Goal: Transaction & Acquisition: Purchase product/service

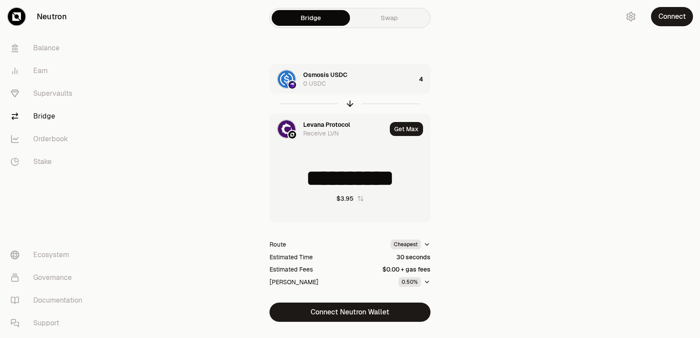
click at [329, 119] on div "Levana Protocol Receive LVN" at bounding box center [328, 129] width 116 height 30
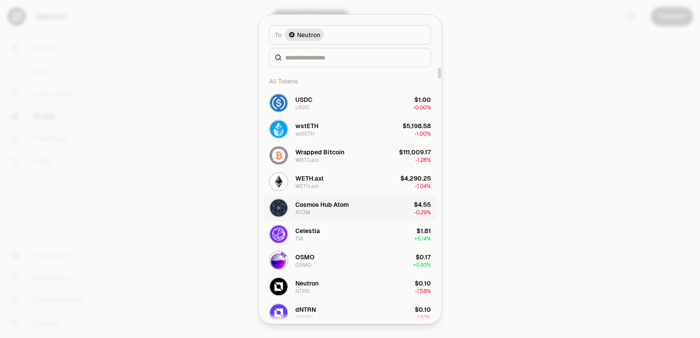
click at [324, 202] on div "Cosmos Hub Atom" at bounding box center [321, 204] width 53 height 9
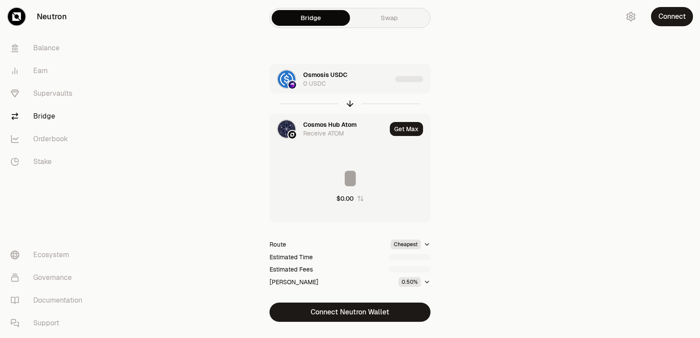
click at [338, 76] on div "Osmosis USDC" at bounding box center [325, 74] width 44 height 9
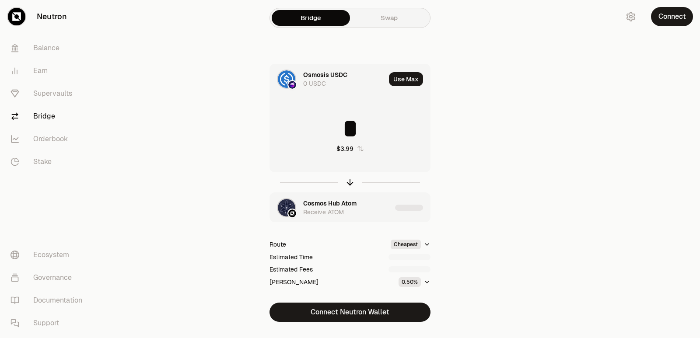
click at [338, 76] on div "Osmosis USDC" at bounding box center [325, 74] width 44 height 9
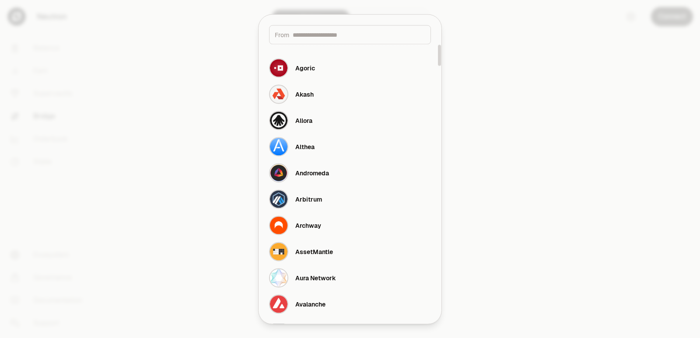
click at [308, 35] on input at bounding box center [359, 34] width 133 height 9
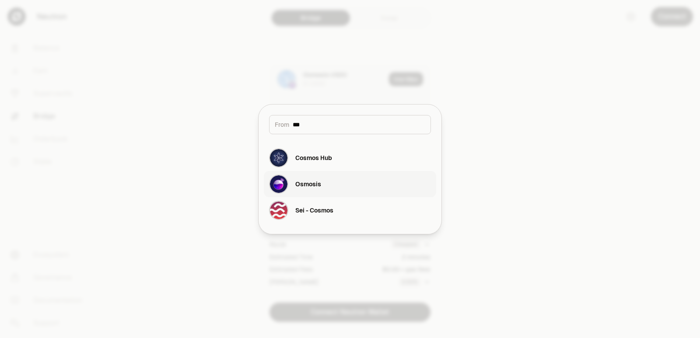
type input "***"
click at [316, 179] on div "Osmosis" at bounding box center [295, 183] width 52 height 19
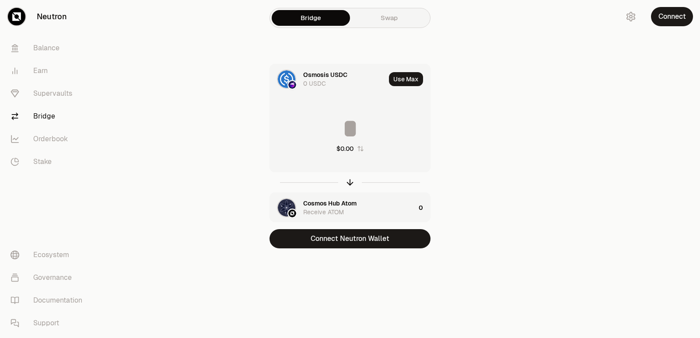
click at [318, 69] on div "Osmosis USDC 0 USDC" at bounding box center [327, 79] width 115 height 30
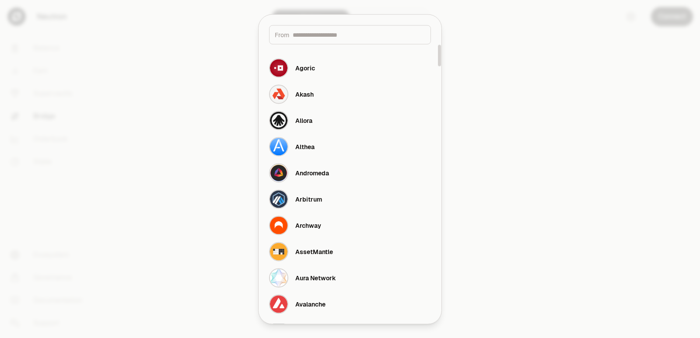
click at [342, 31] on input at bounding box center [359, 34] width 133 height 9
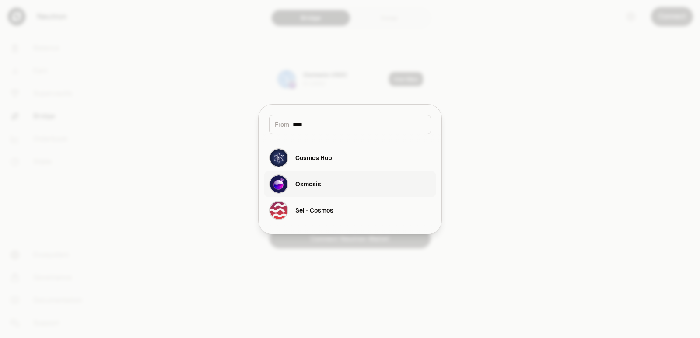
type input "****"
click at [325, 189] on button "Osmosis" at bounding box center [350, 184] width 172 height 26
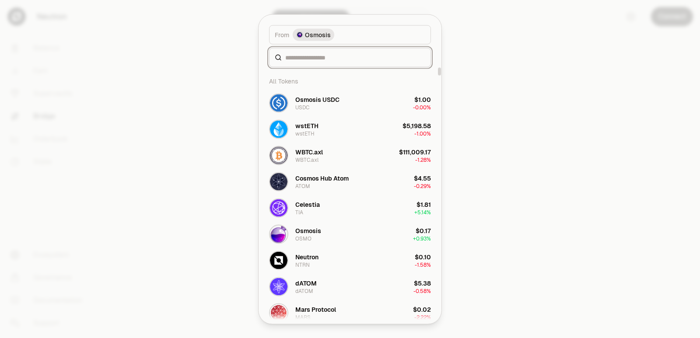
click at [308, 59] on input at bounding box center [355, 57] width 140 height 9
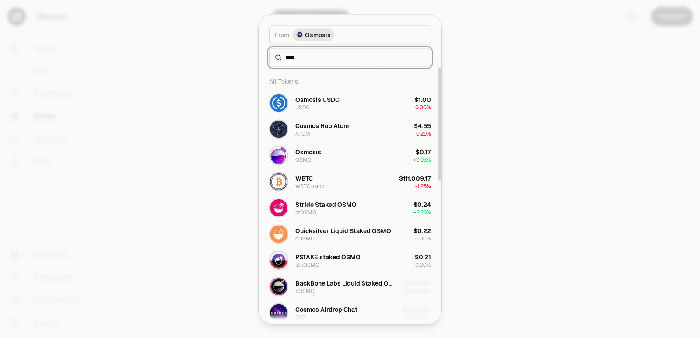
type input "****"
click at [317, 164] on div "Osmosis OSMO" at bounding box center [295, 155] width 52 height 19
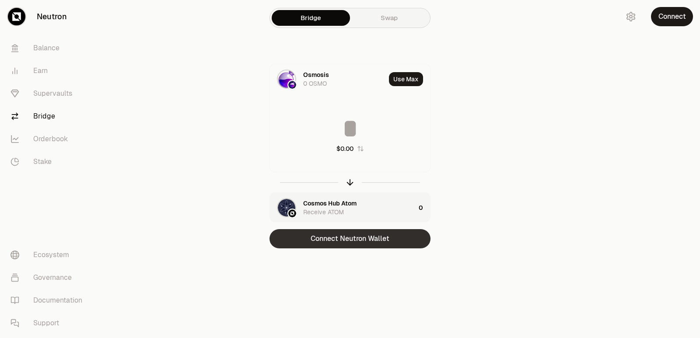
click at [340, 239] on button "Connect Neutron Wallet" at bounding box center [349, 238] width 161 height 19
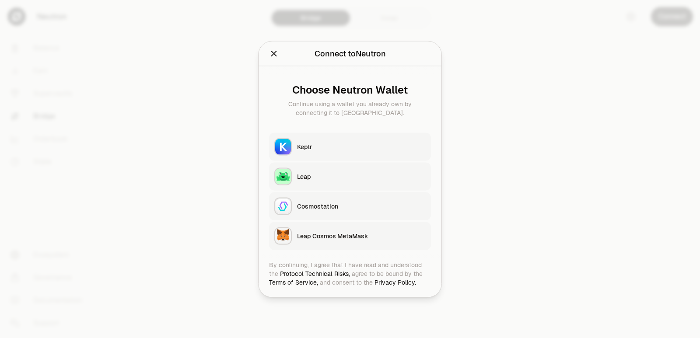
click at [327, 141] on button "Keplr" at bounding box center [350, 147] width 162 height 28
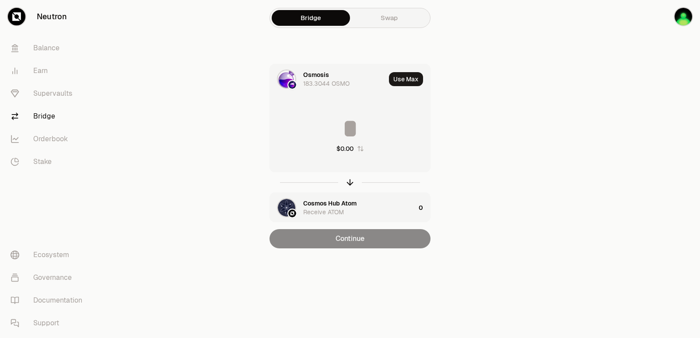
click at [325, 122] on input at bounding box center [350, 128] width 160 height 26
click at [323, 122] on input at bounding box center [350, 128] width 160 height 26
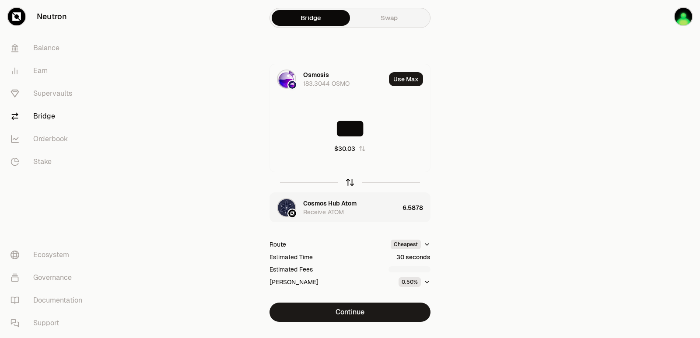
type input "***"
click at [350, 183] on icon "button" at bounding box center [350, 183] width 0 height 6
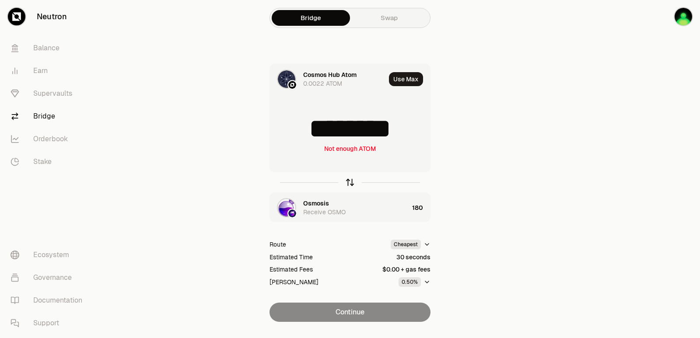
click at [350, 183] on icon "button" at bounding box center [350, 183] width 0 height 6
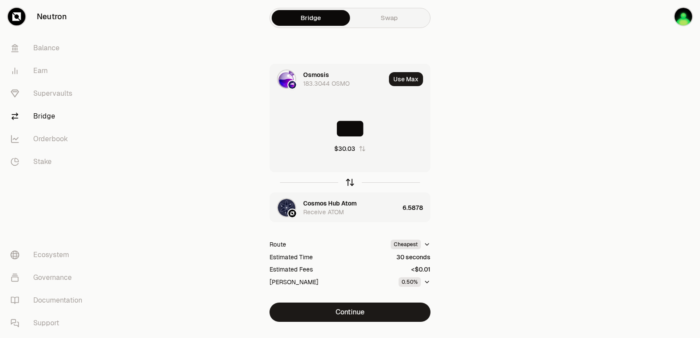
click at [351, 182] on icon "button" at bounding box center [350, 183] width 10 height 10
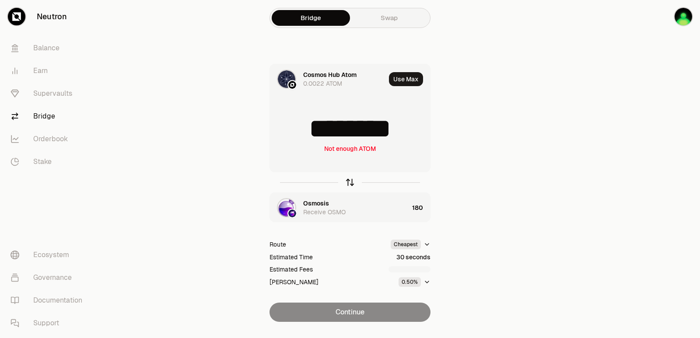
click at [351, 182] on icon "button" at bounding box center [350, 183] width 10 height 10
type input "***"
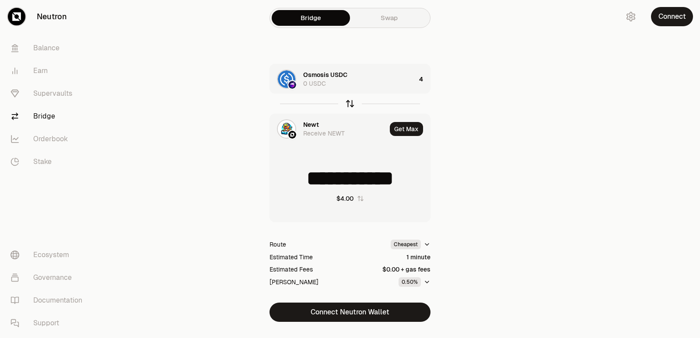
click at [350, 103] on icon "button" at bounding box center [350, 104] width 10 height 10
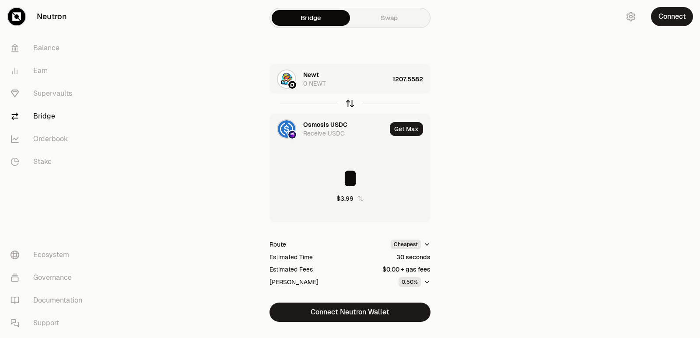
click at [350, 103] on icon "button" at bounding box center [350, 104] width 10 height 10
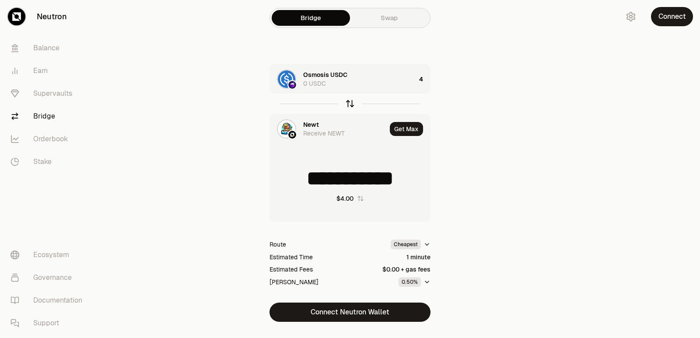
click at [350, 103] on icon "button" at bounding box center [350, 104] width 0 height 6
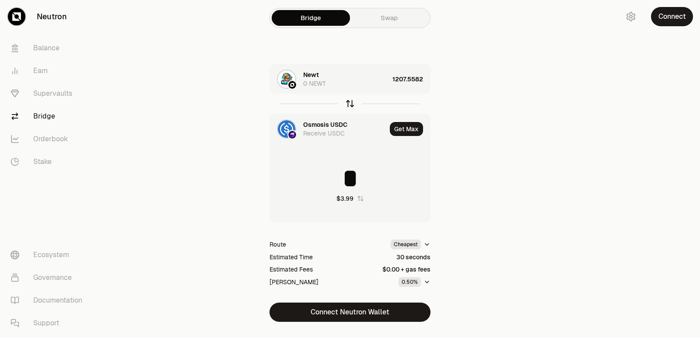
click at [350, 103] on icon "button" at bounding box center [350, 104] width 0 height 6
type input "**********"
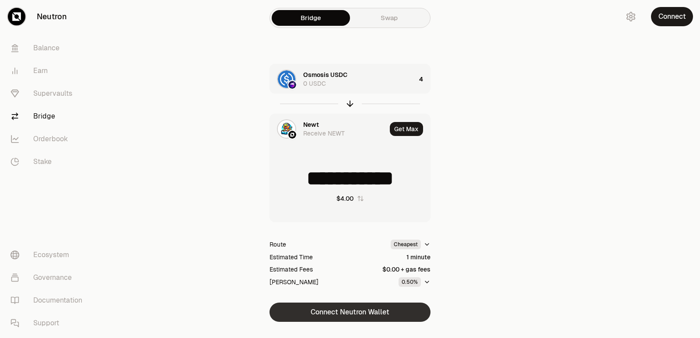
click at [353, 314] on button "Connect Neutron Wallet" at bounding box center [349, 312] width 161 height 19
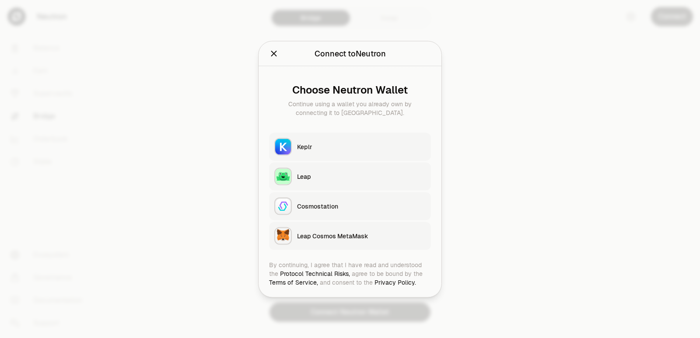
click at [328, 149] on div "Keplr" at bounding box center [361, 146] width 129 height 9
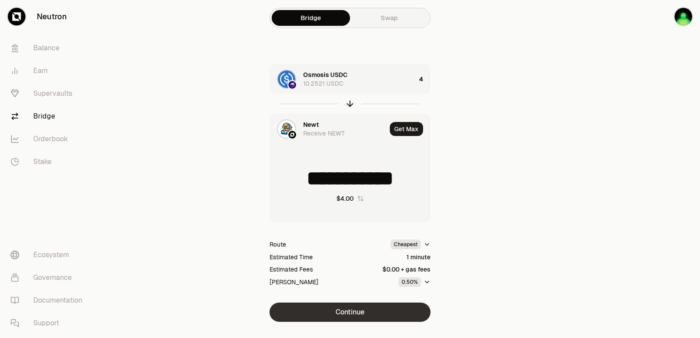
click at [371, 314] on button "Continue" at bounding box center [349, 312] width 161 height 19
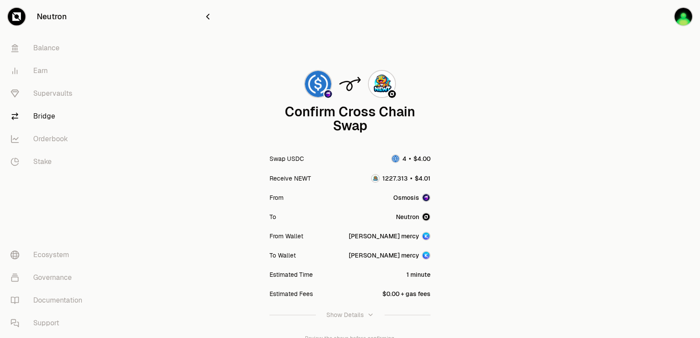
scroll to position [72, 0]
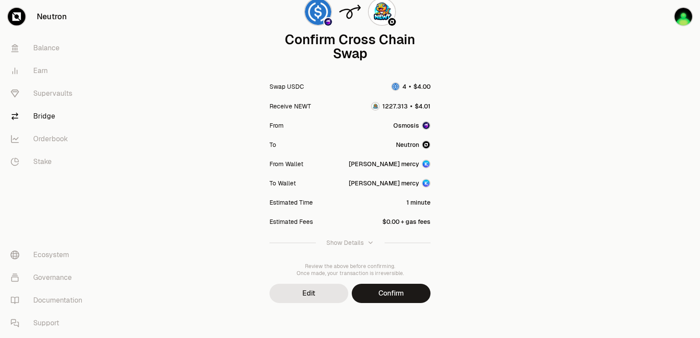
click at [376, 294] on button "Confirm" at bounding box center [391, 293] width 79 height 19
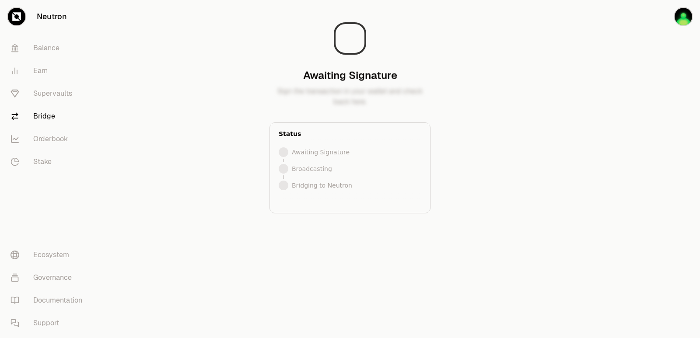
scroll to position [0, 0]
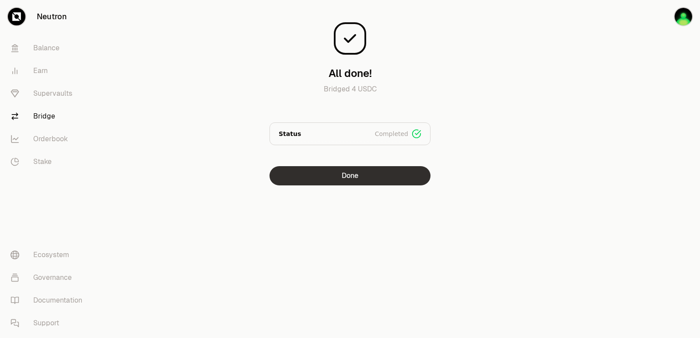
click at [352, 181] on button "Done" at bounding box center [349, 175] width 161 height 19
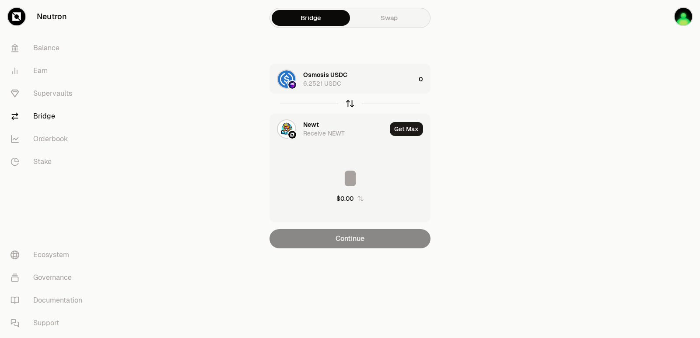
click at [346, 103] on icon "button" at bounding box center [350, 104] width 10 height 10
click at [369, 80] on div "Newt 1227.3129 NEWT" at bounding box center [359, 78] width 112 height 17
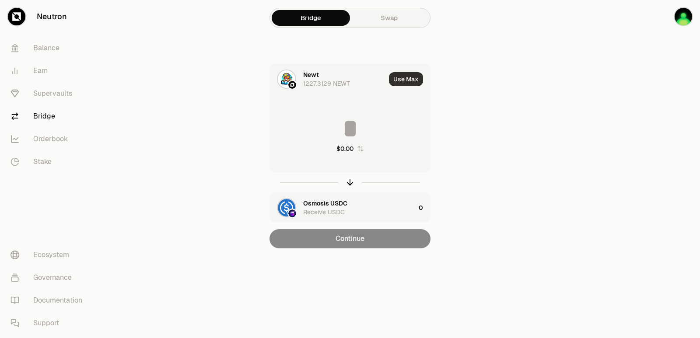
click at [410, 80] on button "Use Max" at bounding box center [406, 79] width 34 height 14
type input "**********"
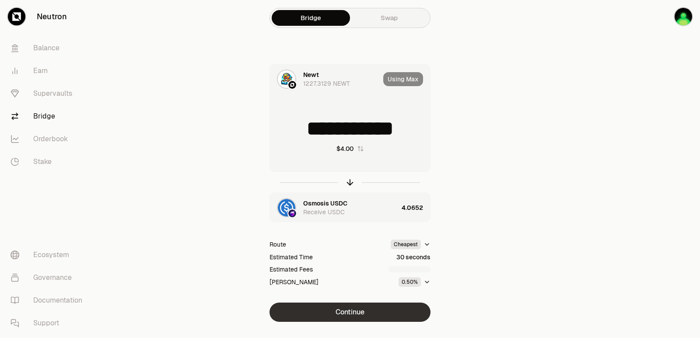
click at [368, 318] on button "Continue" at bounding box center [349, 312] width 161 height 19
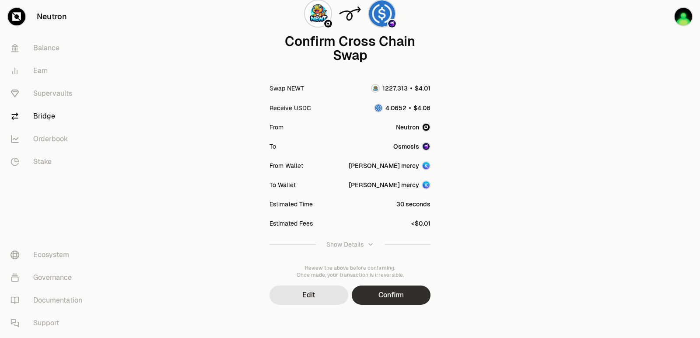
scroll to position [72, 0]
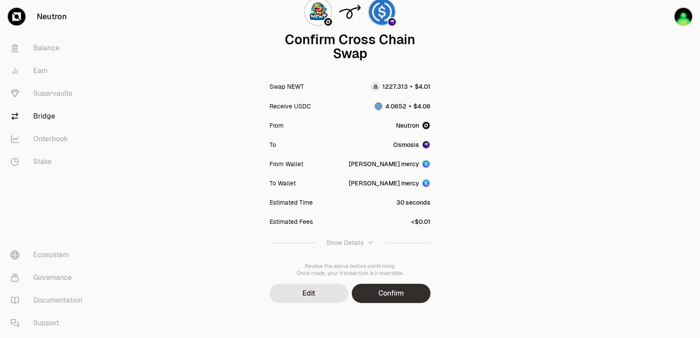
click at [387, 296] on button "Confirm" at bounding box center [391, 293] width 79 height 19
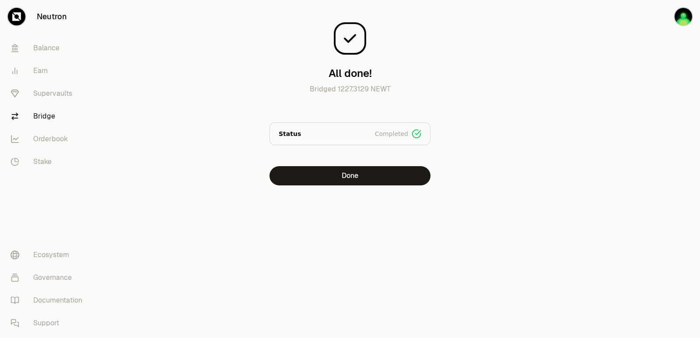
click at [314, 186] on div "All done! Bridged 1227.3129 NEWT Status Completed Signed Broadcasted Bridged Do…" at bounding box center [349, 110] width 315 height 220
click at [322, 178] on button "Done" at bounding box center [349, 175] width 161 height 19
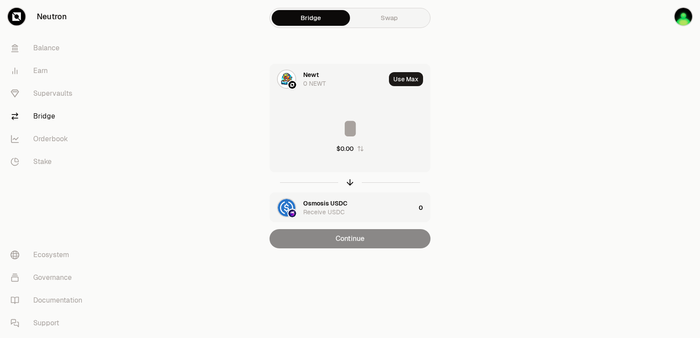
drag, startPoint x: 348, startPoint y: 181, endPoint x: 349, endPoint y: 173, distance: 7.9
click at [349, 181] on icon "button" at bounding box center [350, 183] width 10 height 10
click at [343, 129] on input at bounding box center [350, 128] width 160 height 26
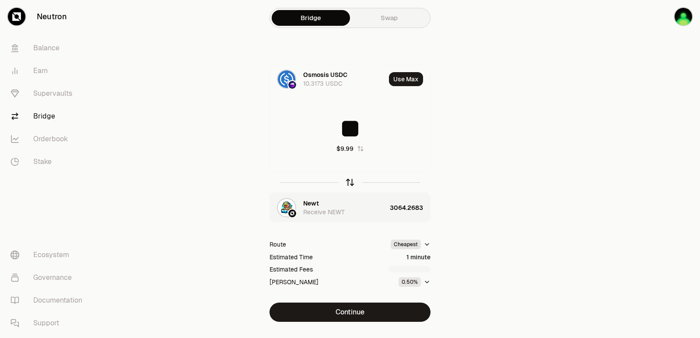
type input "**"
click at [348, 181] on icon "button" at bounding box center [350, 181] width 6 height 3
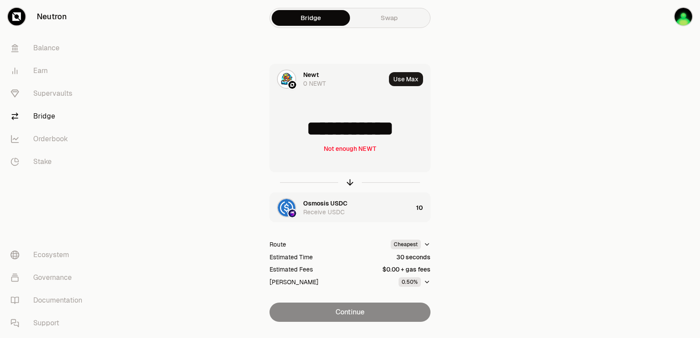
drag, startPoint x: 419, startPoint y: 132, endPoint x: 312, endPoint y: 134, distance: 106.3
click at [312, 134] on input "**********" at bounding box center [350, 128] width 160 height 26
type input "****"
click at [348, 181] on icon "button" at bounding box center [350, 181] width 6 height 3
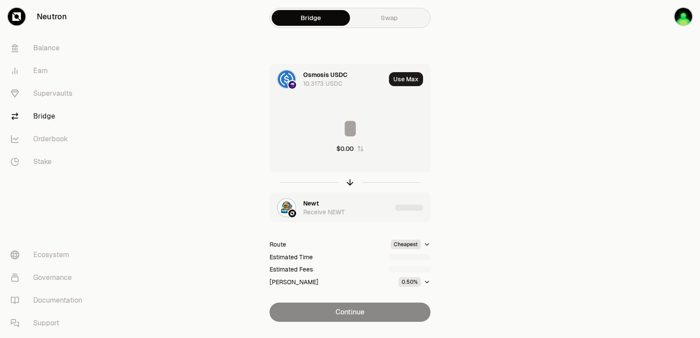
click at [351, 134] on input at bounding box center [350, 128] width 160 height 26
click at [351, 134] on input "*********" at bounding box center [350, 128] width 160 height 26
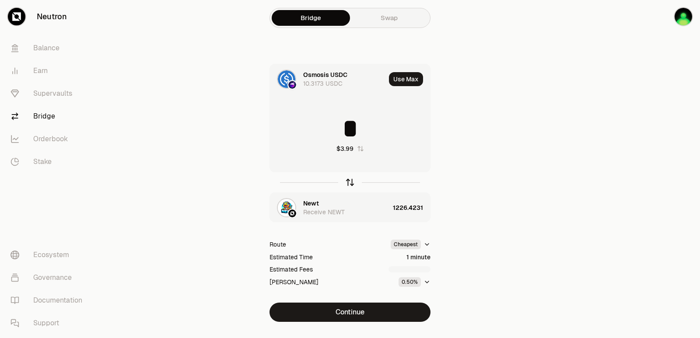
click at [352, 181] on icon "button" at bounding box center [350, 183] width 10 height 10
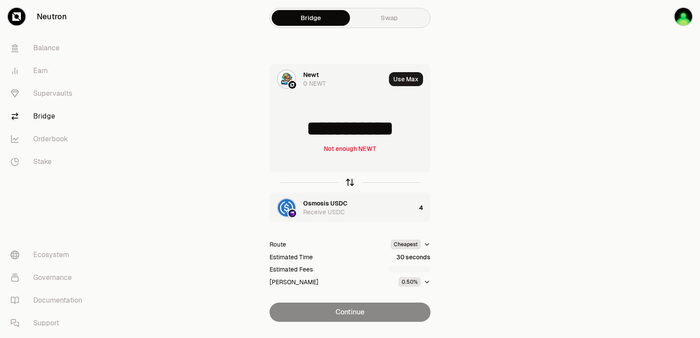
click at [352, 181] on icon "button" at bounding box center [350, 183] width 10 height 10
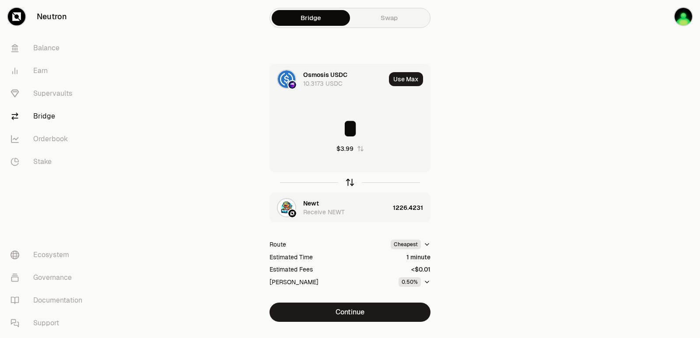
click at [352, 181] on icon "button" at bounding box center [350, 183] width 10 height 10
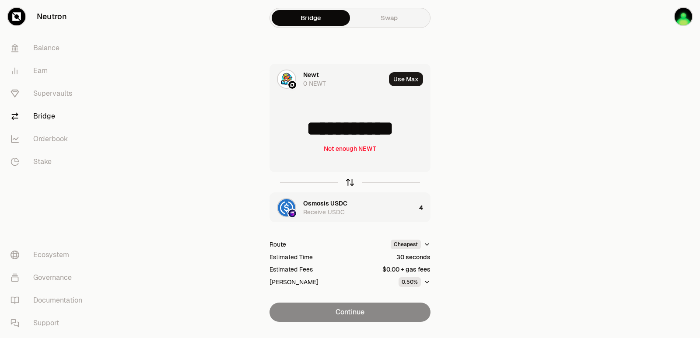
click at [352, 183] on icon "button" at bounding box center [350, 183] width 10 height 10
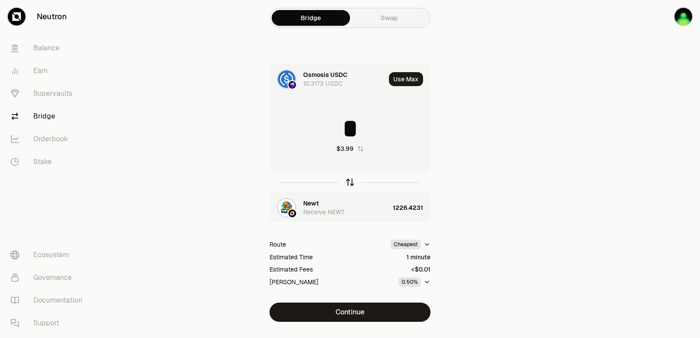
click at [352, 183] on icon "button" at bounding box center [350, 183] width 10 height 10
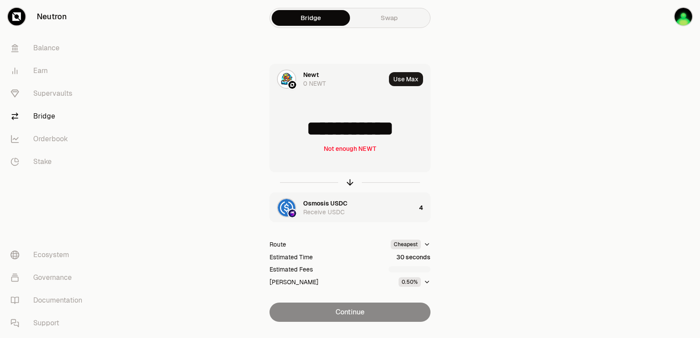
drag, startPoint x: 418, startPoint y: 127, endPoint x: 310, endPoint y: 134, distance: 108.3
click at [310, 134] on input "**********" at bounding box center [350, 128] width 160 height 26
type input "****"
click at [348, 181] on icon "button" at bounding box center [350, 183] width 10 height 10
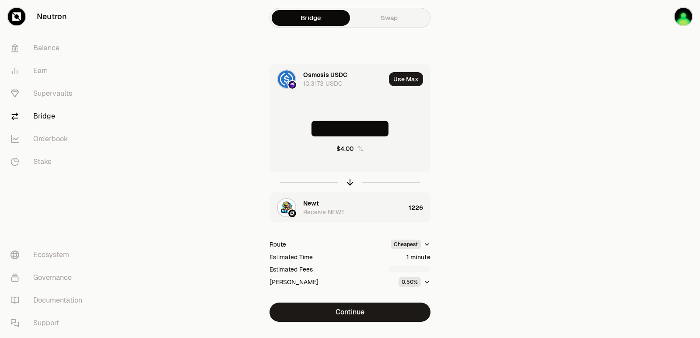
click at [365, 124] on input "********" at bounding box center [350, 128] width 160 height 26
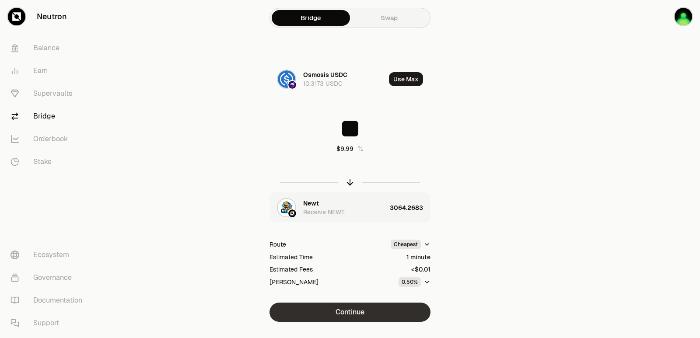
type input "**"
click at [346, 314] on button "Continue" at bounding box center [349, 312] width 161 height 19
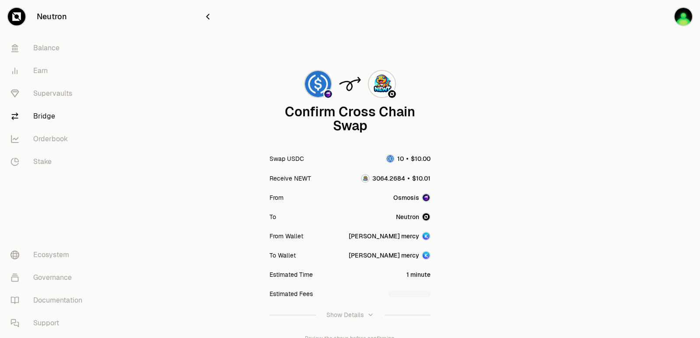
scroll to position [72, 0]
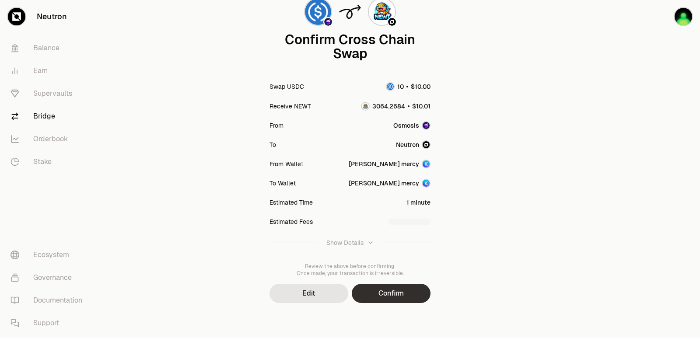
click at [378, 288] on button "Confirm" at bounding box center [391, 293] width 79 height 19
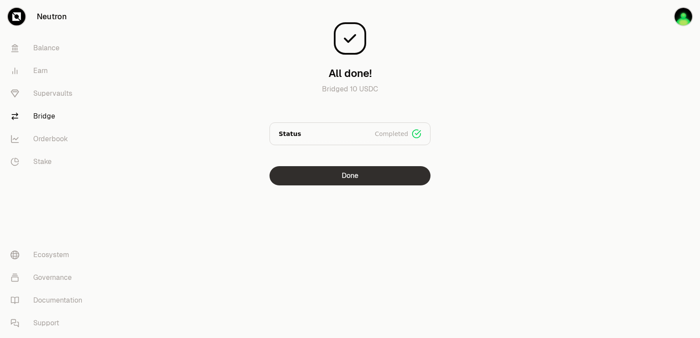
click at [354, 169] on button "Done" at bounding box center [349, 175] width 161 height 19
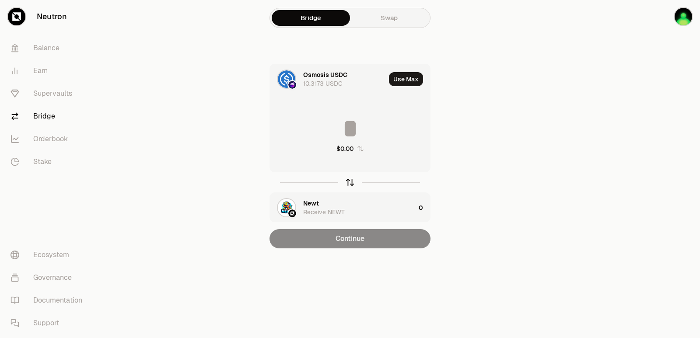
click at [345, 182] on icon "button" at bounding box center [350, 183] width 10 height 10
click at [410, 77] on button "Use Max" at bounding box center [406, 79] width 34 height 14
type input "**********"
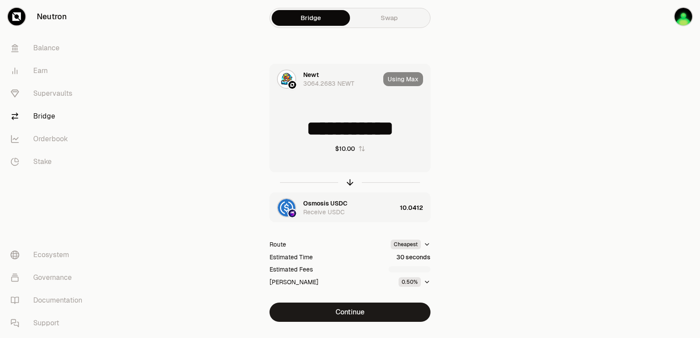
click at [359, 314] on button "Continue" at bounding box center [349, 312] width 161 height 19
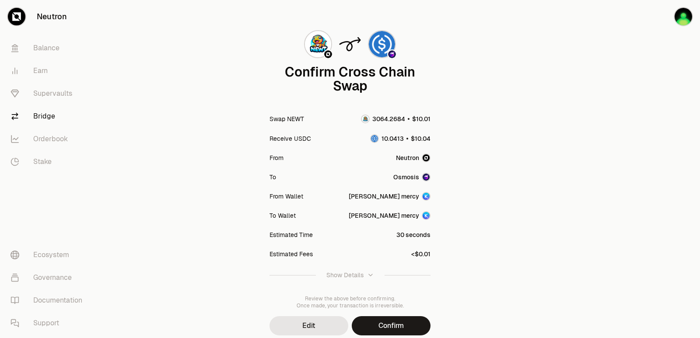
scroll to position [72, 0]
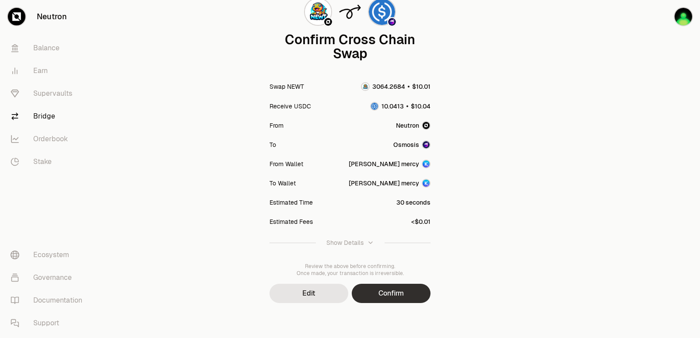
click at [384, 292] on button "Confirm" at bounding box center [391, 293] width 79 height 19
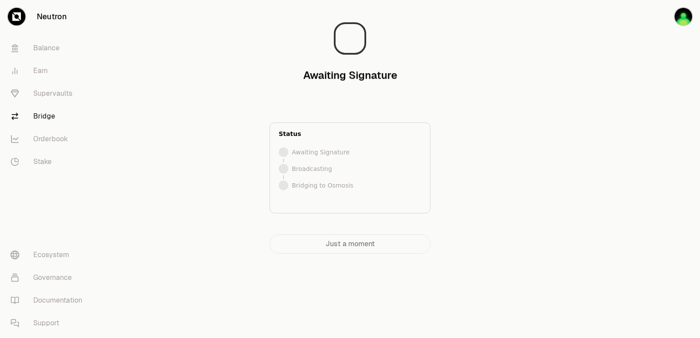
scroll to position [0, 0]
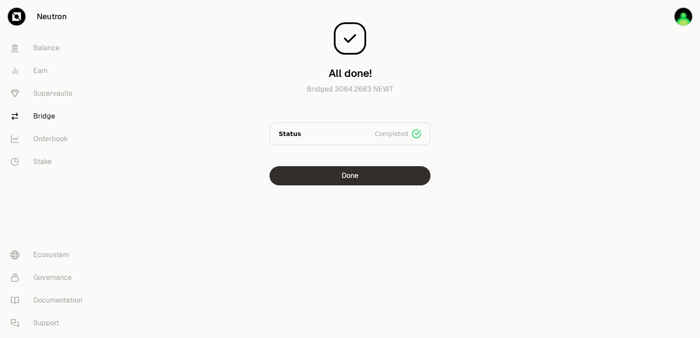
click at [339, 172] on button "Done" at bounding box center [349, 175] width 161 height 19
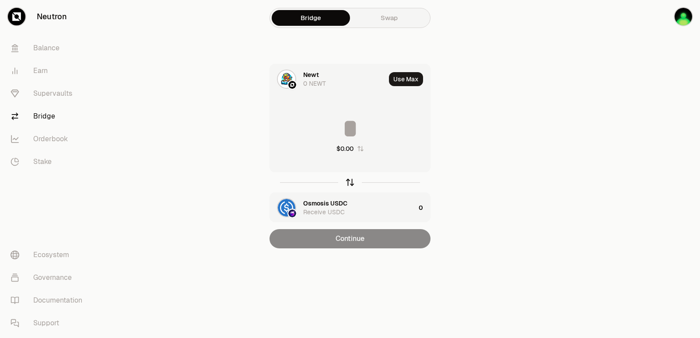
click at [349, 185] on icon "button" at bounding box center [350, 183] width 10 height 10
click at [341, 129] on input at bounding box center [350, 128] width 160 height 26
click at [318, 202] on div "Newt" at bounding box center [311, 203] width 16 height 9
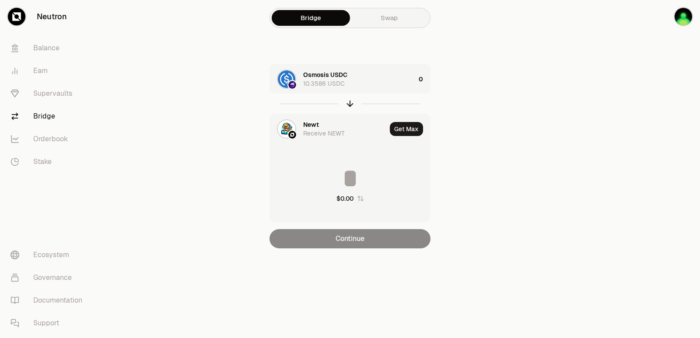
click at [319, 129] on div "Receive NEWT" at bounding box center [324, 133] width 42 height 9
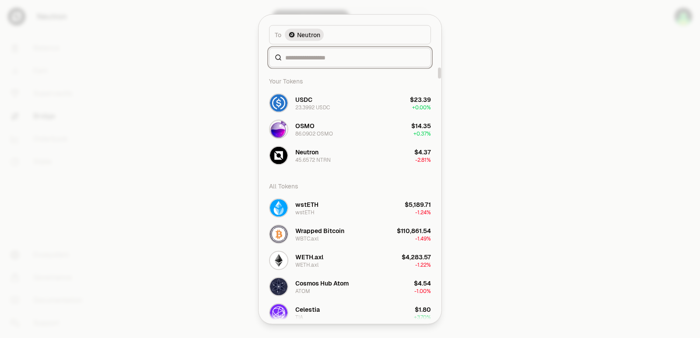
click at [308, 59] on input at bounding box center [355, 57] width 140 height 9
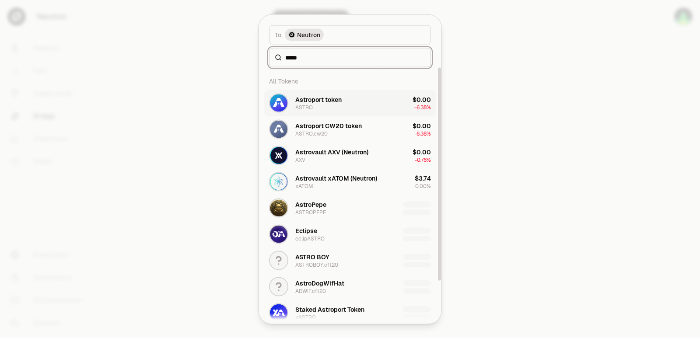
type input "*****"
click at [334, 106] on div "Astroport token ASTRO" at bounding box center [318, 103] width 46 height 16
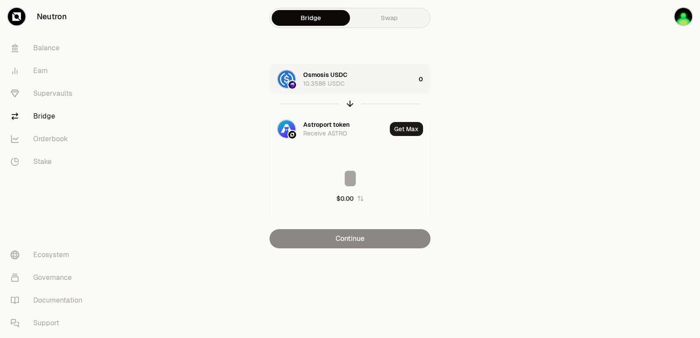
click at [375, 80] on div "Osmosis USDC 10.3586 USDC" at bounding box center [359, 78] width 112 height 17
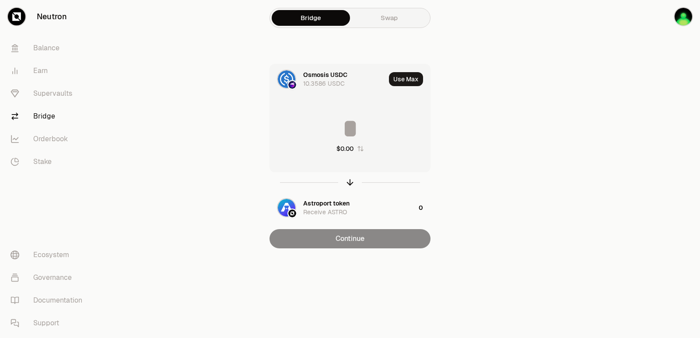
click at [360, 150] on icon "button" at bounding box center [360, 148] width 7 height 7
click at [357, 133] on input at bounding box center [350, 128] width 160 height 26
click at [359, 150] on icon "button" at bounding box center [359, 148] width 7 height 7
click at [346, 113] on div "$0.00" at bounding box center [350, 134] width 160 height 77
click at [353, 131] on input at bounding box center [350, 128] width 160 height 26
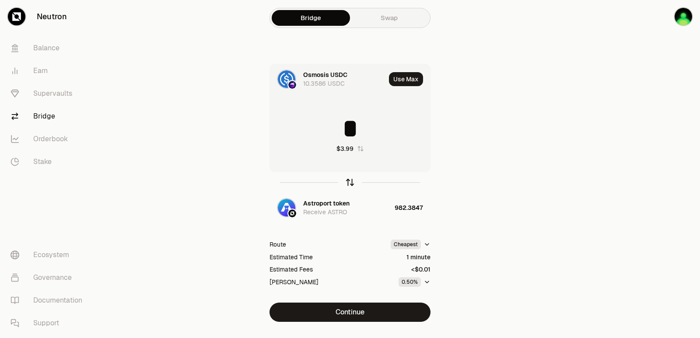
click at [346, 184] on icon "button" at bounding box center [350, 183] width 10 height 10
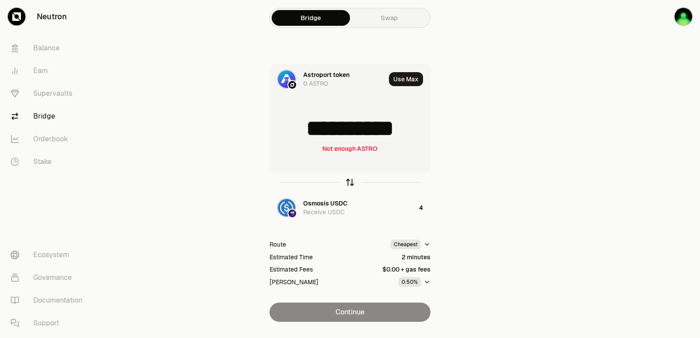
click at [347, 184] on icon "button" at bounding box center [350, 183] width 10 height 10
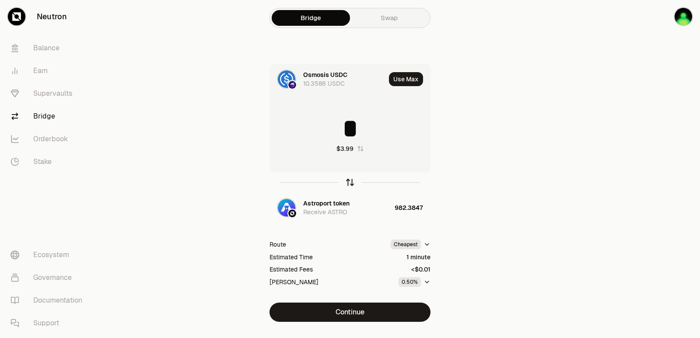
click at [347, 184] on icon "button" at bounding box center [350, 183] width 10 height 10
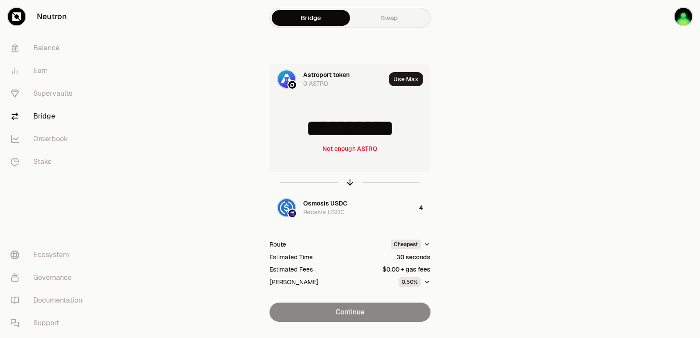
drag, startPoint x: 408, startPoint y: 128, endPoint x: 295, endPoint y: 124, distance: 112.9
click at [295, 124] on input "**********" at bounding box center [350, 128] width 160 height 26
type input "***"
click at [350, 183] on icon "button" at bounding box center [350, 183] width 10 height 10
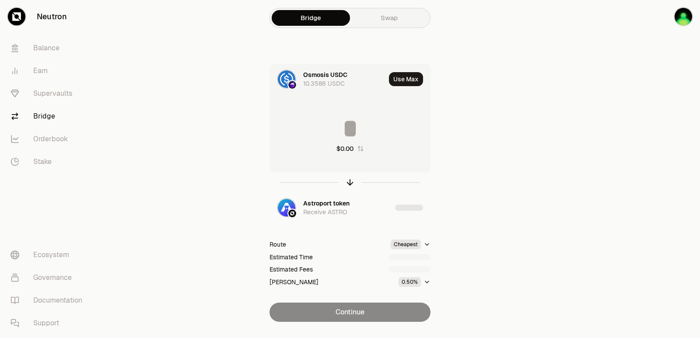
click at [353, 129] on input at bounding box center [350, 128] width 160 height 26
click at [402, 81] on button "Use Max" at bounding box center [406, 79] width 34 height 14
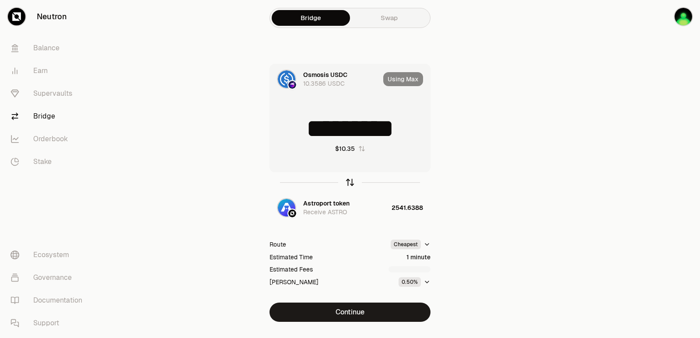
click at [349, 182] on icon "button" at bounding box center [350, 183] width 10 height 10
type input "**********"
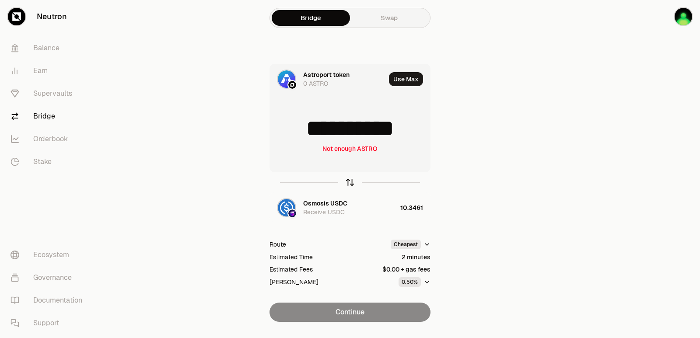
click at [349, 183] on icon "button" at bounding box center [350, 183] width 10 height 10
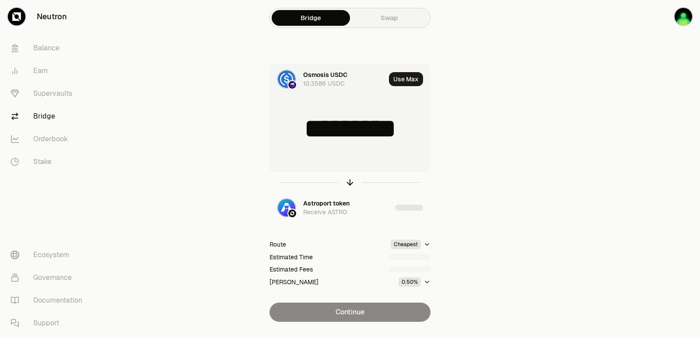
click at [342, 136] on input "*********" at bounding box center [350, 128] width 160 height 26
click at [341, 135] on input "*********" at bounding box center [350, 128] width 160 height 26
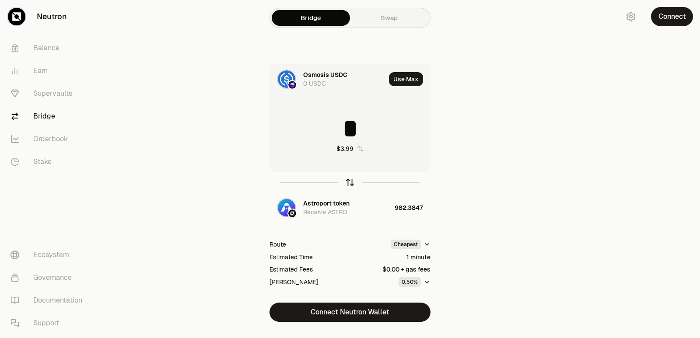
click at [349, 183] on icon "button" at bounding box center [350, 183] width 10 height 10
drag, startPoint x: 421, startPoint y: 130, endPoint x: 298, endPoint y: 133, distance: 122.9
click at [298, 133] on input "**********" at bounding box center [350, 128] width 160 height 26
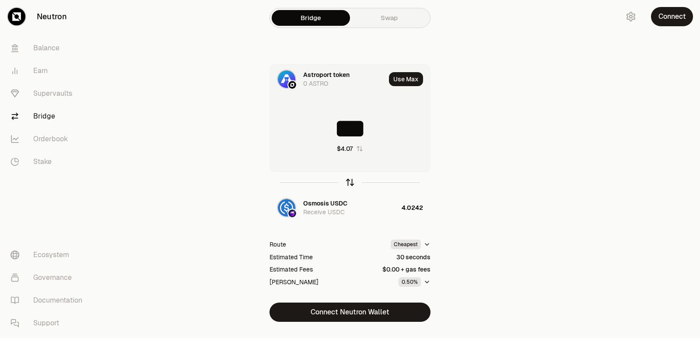
click at [350, 183] on icon "button" at bounding box center [350, 183] width 0 height 6
click at [353, 119] on input "********" at bounding box center [350, 128] width 160 height 26
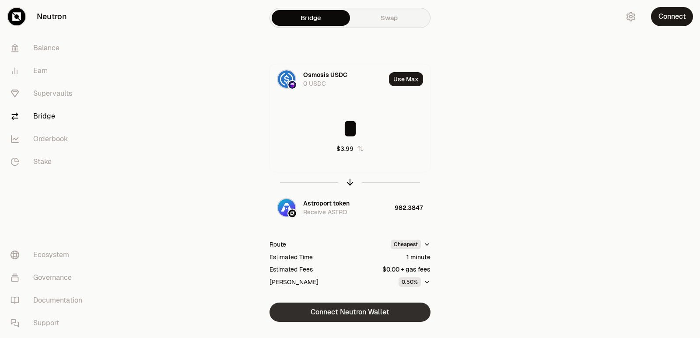
type input "*"
click at [351, 314] on button "Connect Neutron Wallet" at bounding box center [349, 312] width 161 height 19
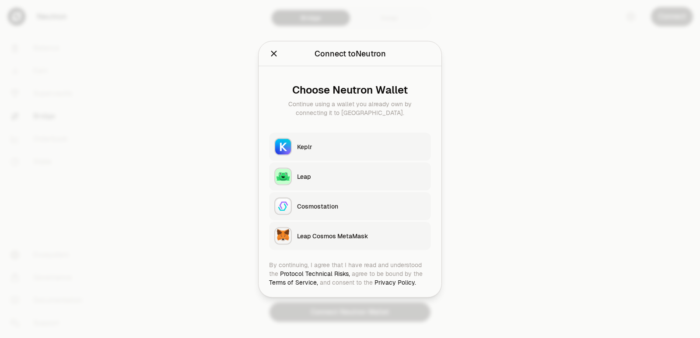
click at [325, 146] on div "Keplr" at bounding box center [361, 146] width 129 height 9
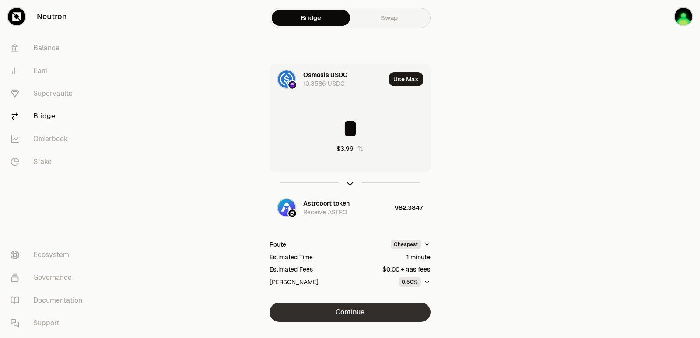
click at [359, 319] on button "Continue" at bounding box center [349, 312] width 161 height 19
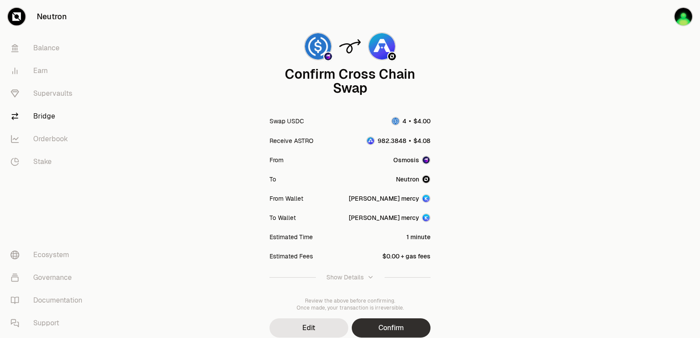
scroll to position [72, 0]
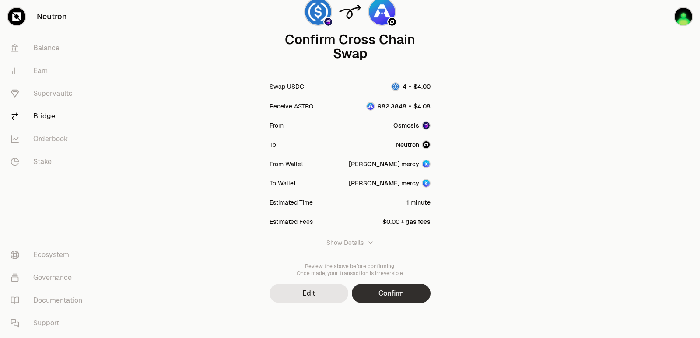
click at [386, 288] on button "Confirm" at bounding box center [391, 293] width 79 height 19
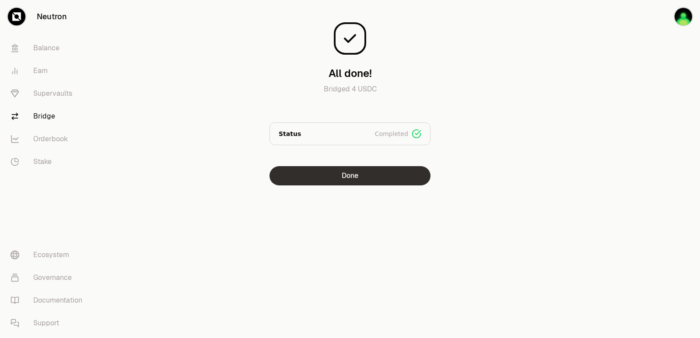
click at [327, 175] on button "Done" at bounding box center [349, 175] width 161 height 19
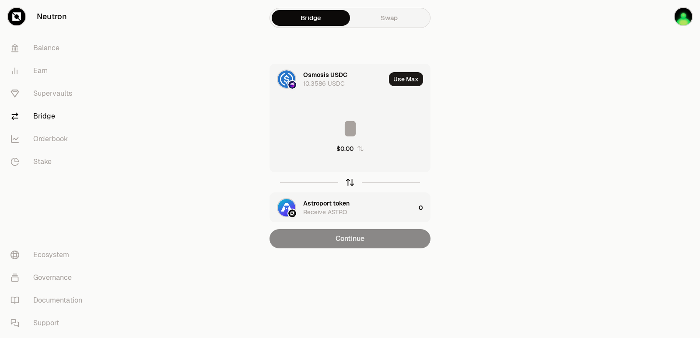
click at [348, 184] on icon "button" at bounding box center [350, 183] width 10 height 10
click at [398, 84] on button "Use Max" at bounding box center [406, 79] width 34 height 14
type input "**********"
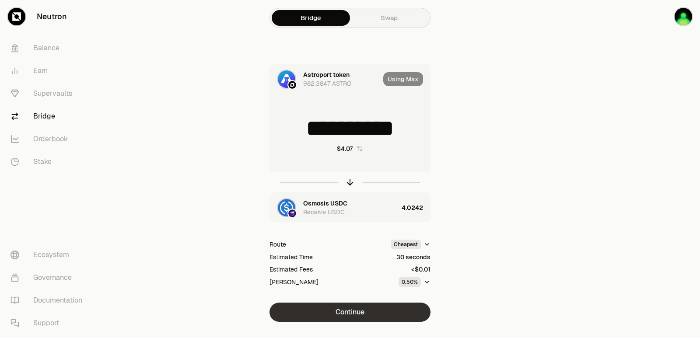
click at [384, 311] on button "Continue" at bounding box center [349, 312] width 161 height 19
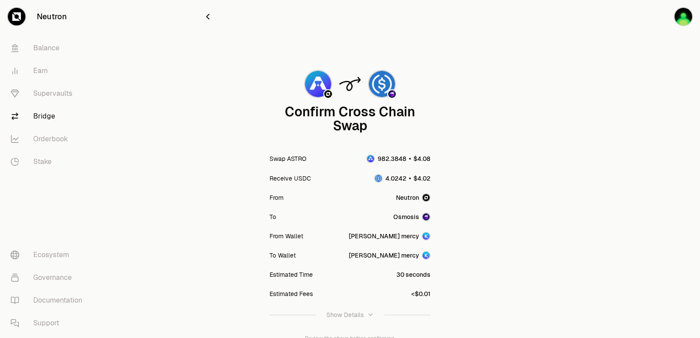
scroll to position [72, 0]
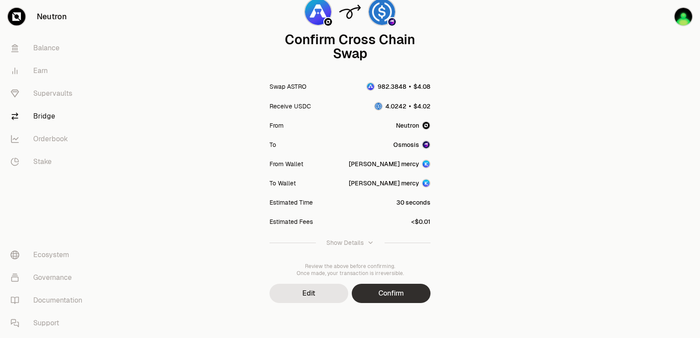
click at [396, 297] on button "Confirm" at bounding box center [391, 293] width 79 height 19
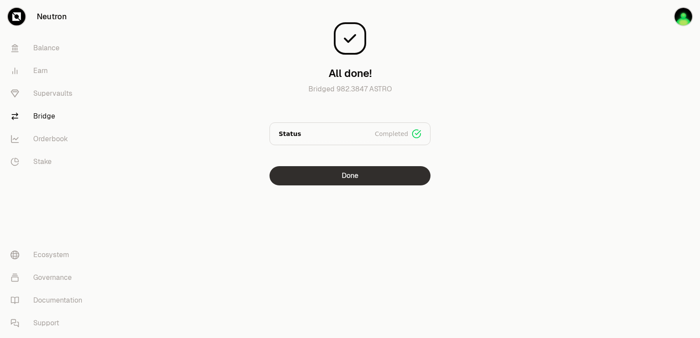
click at [368, 172] on button "Done" at bounding box center [349, 175] width 161 height 19
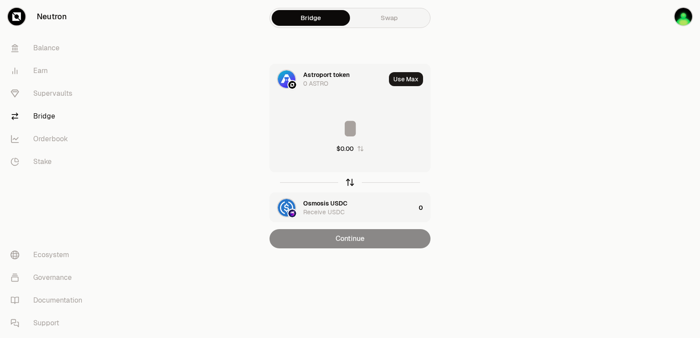
click at [352, 184] on icon "button" at bounding box center [350, 183] width 10 height 10
click at [326, 199] on div "Astroport token" at bounding box center [326, 203] width 46 height 9
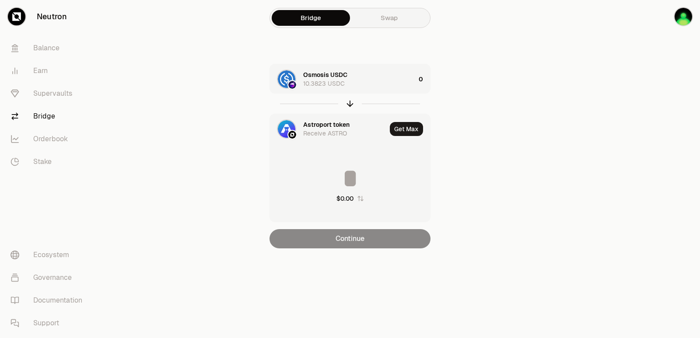
click at [323, 121] on div "Astroport token" at bounding box center [326, 124] width 46 height 9
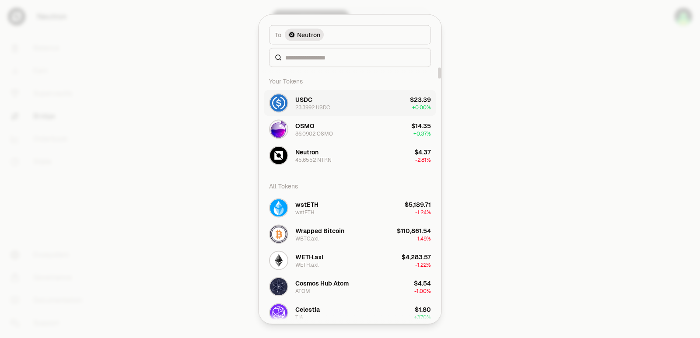
click at [319, 100] on div "USDC 23.3992 USDC" at bounding box center [312, 103] width 35 height 16
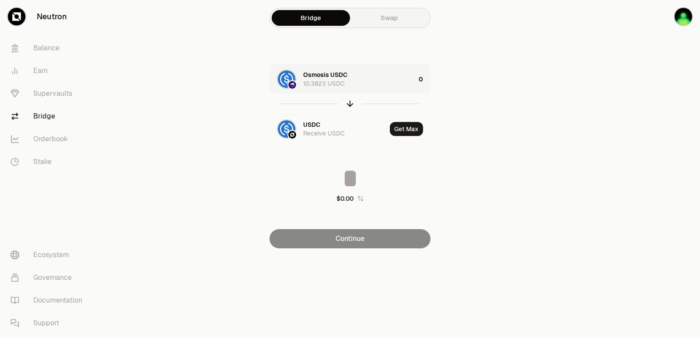
click at [328, 75] on div "Osmosis USDC" at bounding box center [325, 74] width 44 height 9
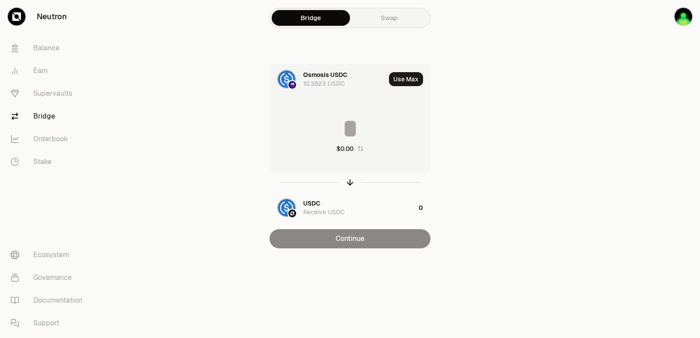
click at [328, 75] on div "Osmosis USDC" at bounding box center [325, 74] width 44 height 9
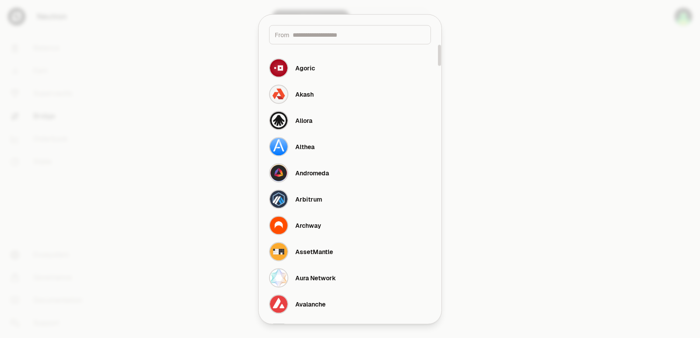
click at [324, 33] on input at bounding box center [359, 34] width 133 height 9
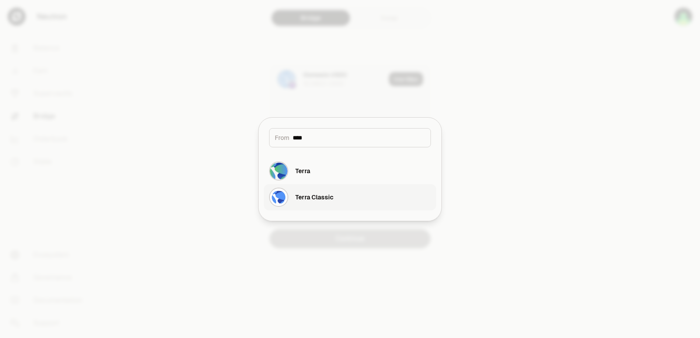
type input "****"
click at [320, 195] on div "Terra Classic" at bounding box center [314, 197] width 38 height 9
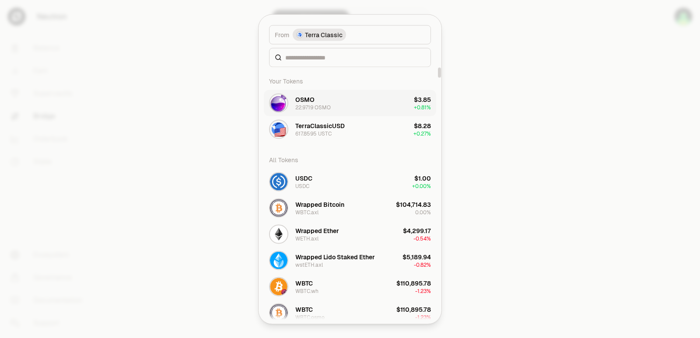
click at [312, 101] on div "OSMO" at bounding box center [304, 99] width 19 height 9
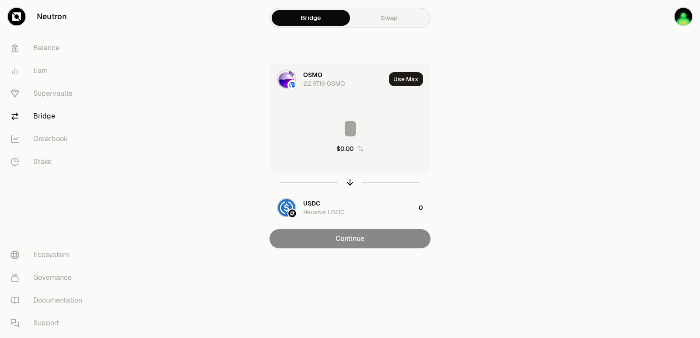
click at [330, 129] on input at bounding box center [350, 128] width 160 height 26
click at [309, 206] on div "USDC" at bounding box center [311, 203] width 17 height 9
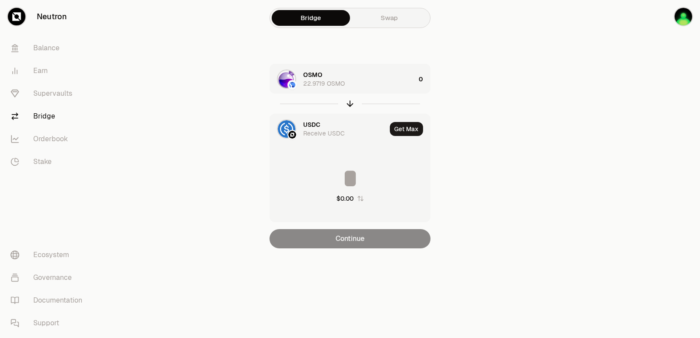
click at [601, 53] on main "Bridge Swap OSMO 22.9719 OSMO 0 USDC Receive USDC Get Max $0.00 Continue" at bounding box center [399, 141] width 602 height 283
click at [603, 185] on div at bounding box center [651, 141] width 98 height 283
click at [351, 80] on div "OSMO 22.9719 OSMO" at bounding box center [359, 78] width 112 height 17
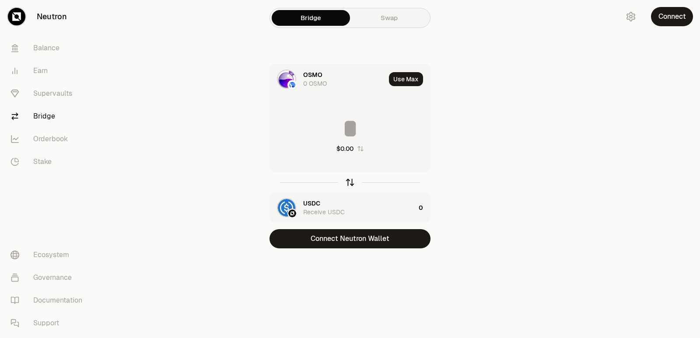
click at [346, 182] on icon "button" at bounding box center [350, 183] width 10 height 10
click at [311, 73] on div "OSMO" at bounding box center [312, 74] width 19 height 9
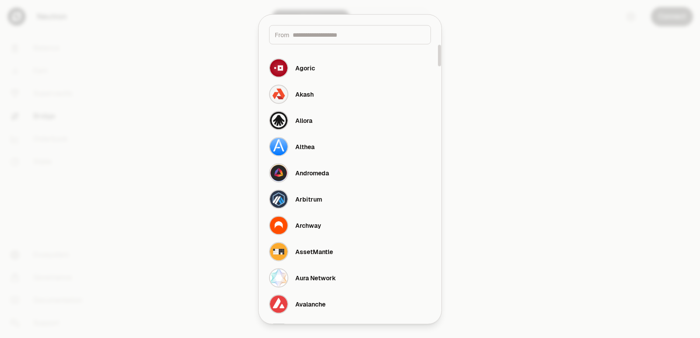
click at [313, 38] on input at bounding box center [359, 34] width 133 height 9
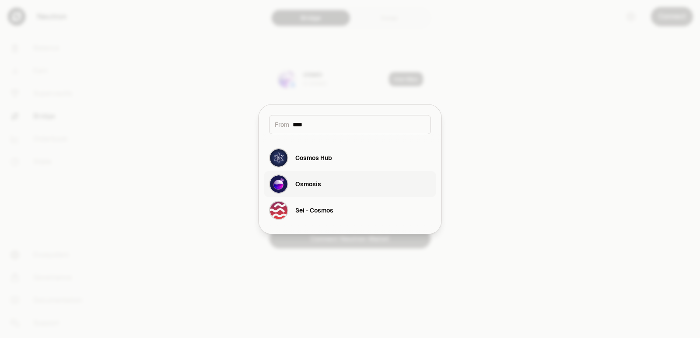
type input "****"
click at [321, 185] on button "Osmosis" at bounding box center [350, 184] width 172 height 26
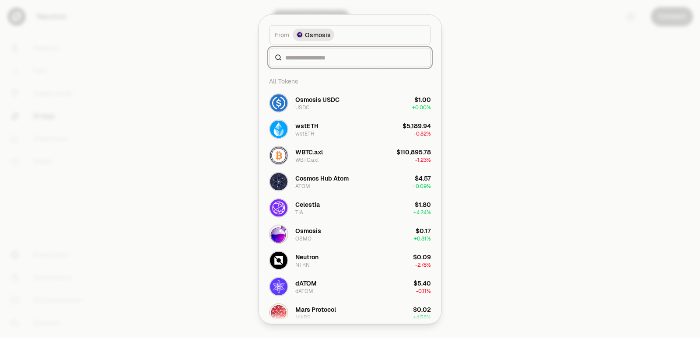
click at [308, 53] on input at bounding box center [355, 57] width 140 height 9
click at [318, 106] on div "Osmosis USDC USDC" at bounding box center [317, 103] width 44 height 16
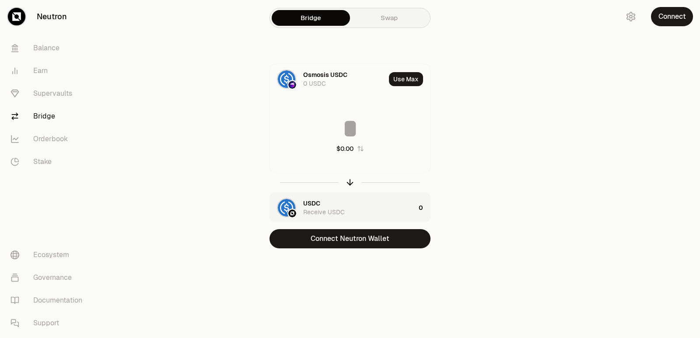
click at [307, 203] on div "USDC" at bounding box center [311, 203] width 17 height 9
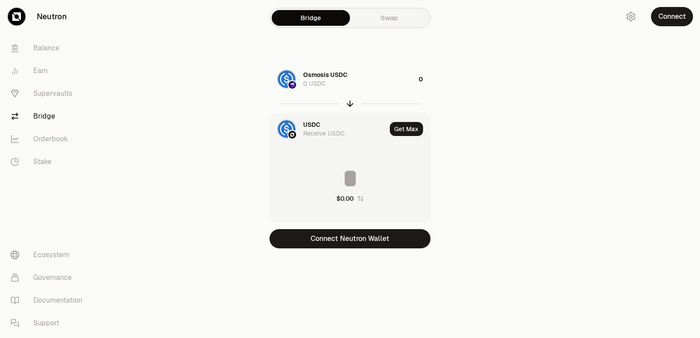
click at [305, 125] on div "USDC" at bounding box center [311, 124] width 17 height 9
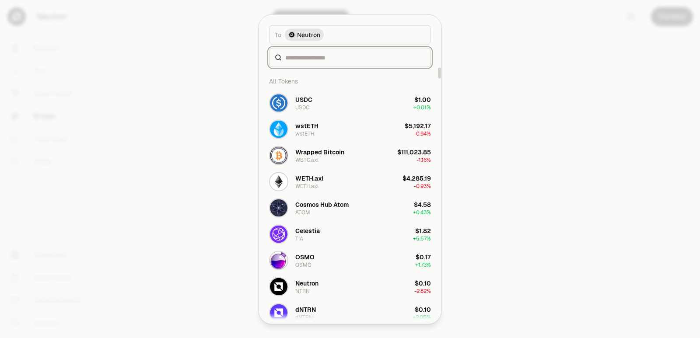
click at [313, 60] on input at bounding box center [355, 57] width 140 height 9
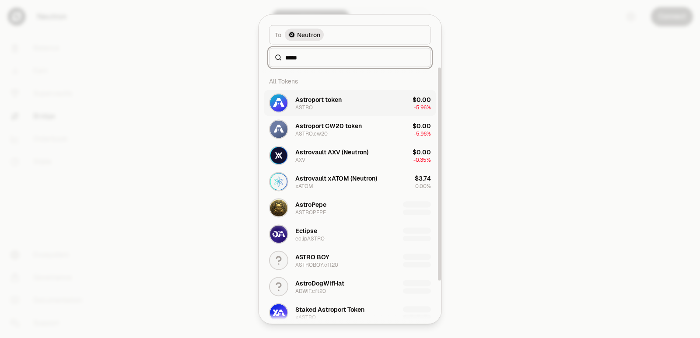
type input "*****"
click at [368, 108] on button "Astroport token ASTRO $0.00 -5.96%" at bounding box center [350, 103] width 172 height 26
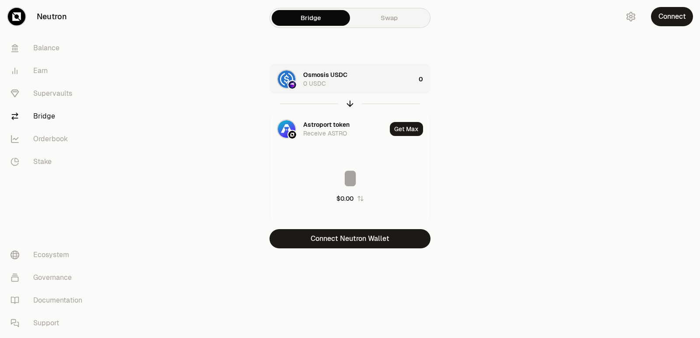
click at [379, 73] on div "Osmosis USDC 0 USDC" at bounding box center [359, 78] width 112 height 17
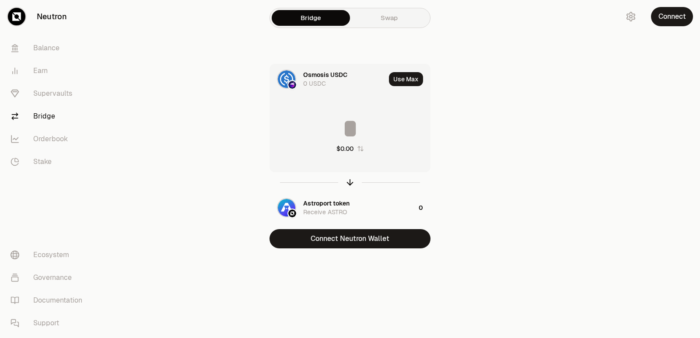
click at [342, 130] on input at bounding box center [350, 128] width 160 height 26
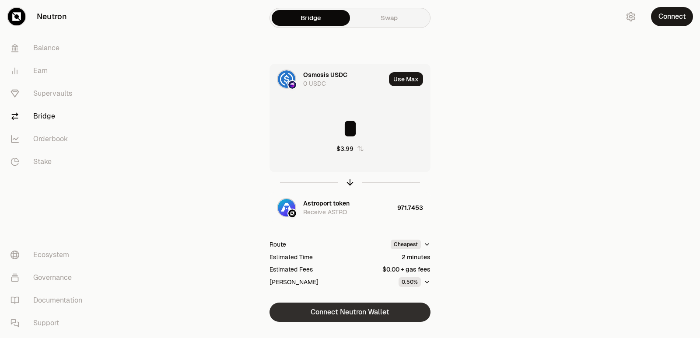
click at [342, 317] on button "Connect Neutron Wallet" at bounding box center [349, 312] width 161 height 19
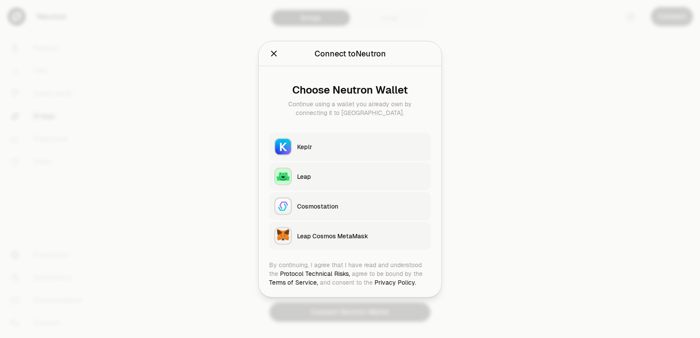
click at [315, 149] on div "Keplr" at bounding box center [361, 146] width 129 height 9
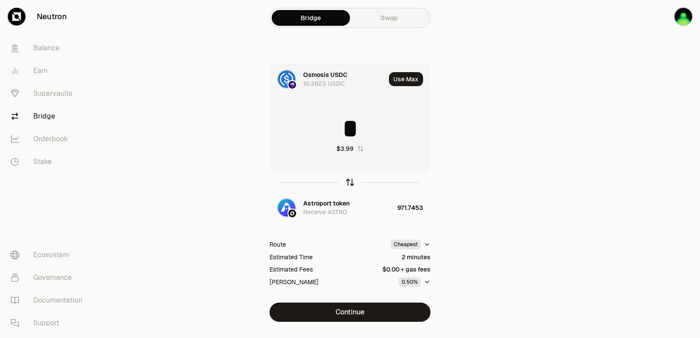
click at [348, 181] on icon "button" at bounding box center [350, 183] width 10 height 10
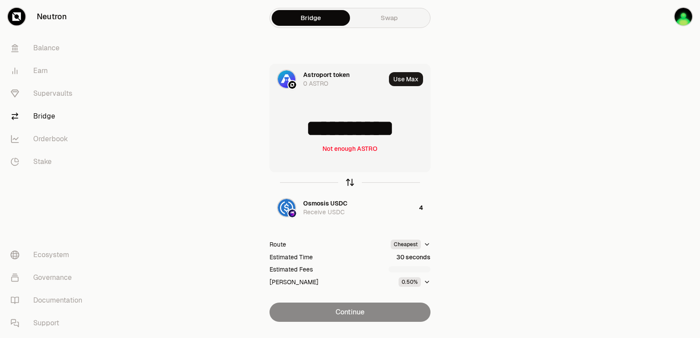
click at [348, 181] on icon "button" at bounding box center [350, 183] width 10 height 10
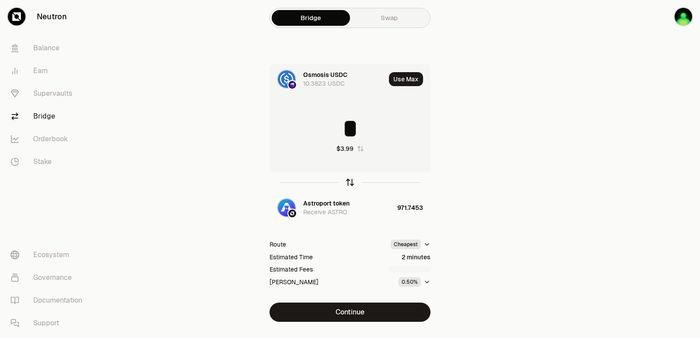
click at [348, 181] on icon "button" at bounding box center [350, 183] width 10 height 10
type input "**********"
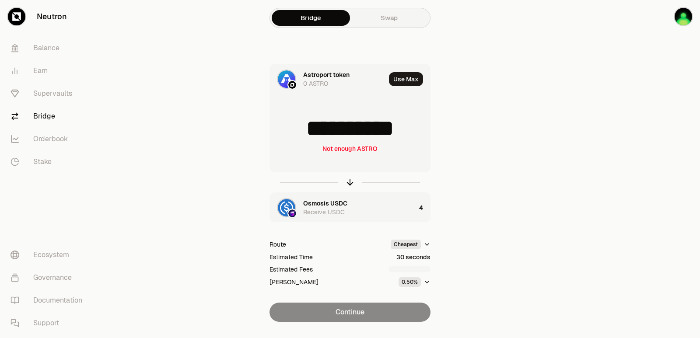
click at [331, 201] on div "Osmosis USDC" at bounding box center [325, 203] width 44 height 9
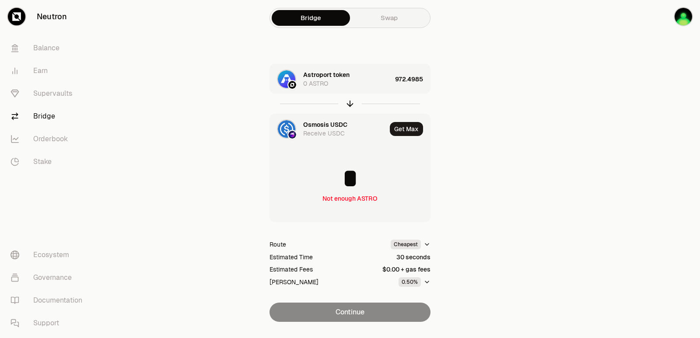
click at [348, 111] on div at bounding box center [349, 104] width 161 height 20
click at [350, 105] on icon "button" at bounding box center [350, 104] width 10 height 10
type input "**********"
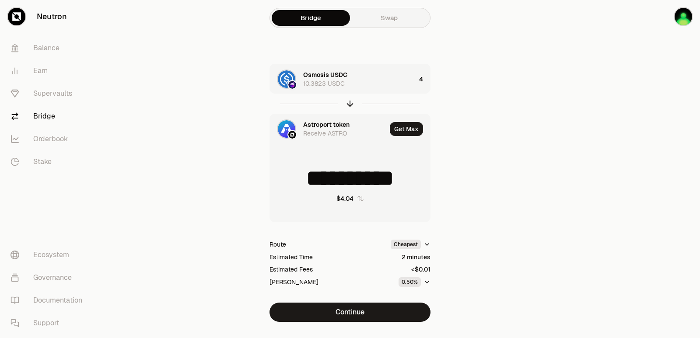
click at [318, 122] on div "Astroport token" at bounding box center [326, 124] width 46 height 9
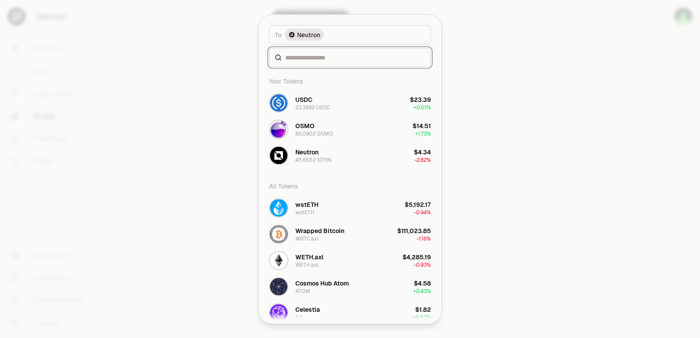
click at [306, 57] on input at bounding box center [355, 57] width 140 height 9
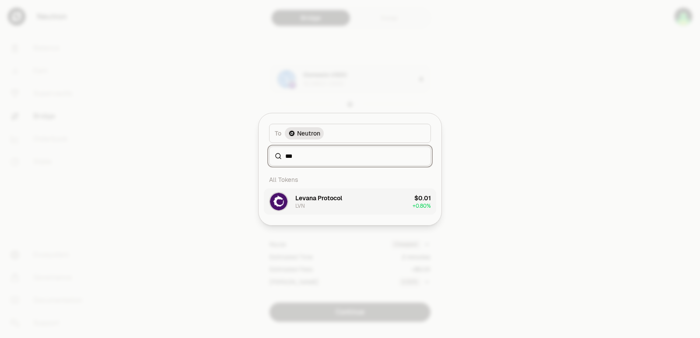
type input "***"
click at [318, 199] on div "Levana Protocol" at bounding box center [318, 198] width 47 height 9
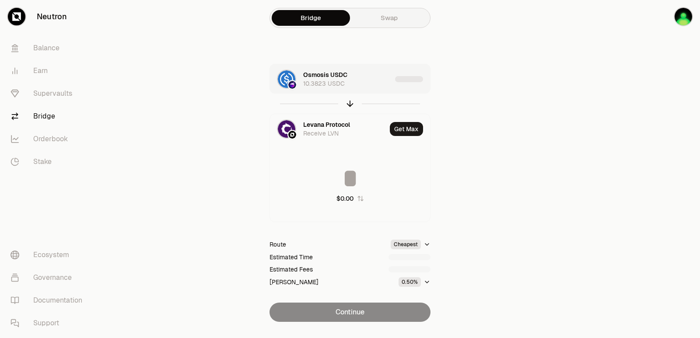
click at [363, 75] on div "Osmosis USDC 10.3823 USDC" at bounding box center [347, 78] width 88 height 17
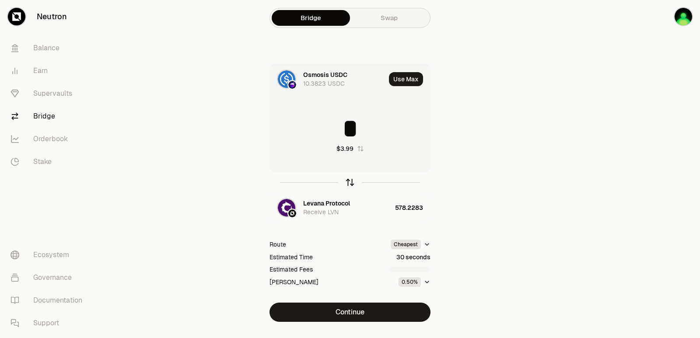
click at [350, 184] on icon "button" at bounding box center [350, 183] width 10 height 10
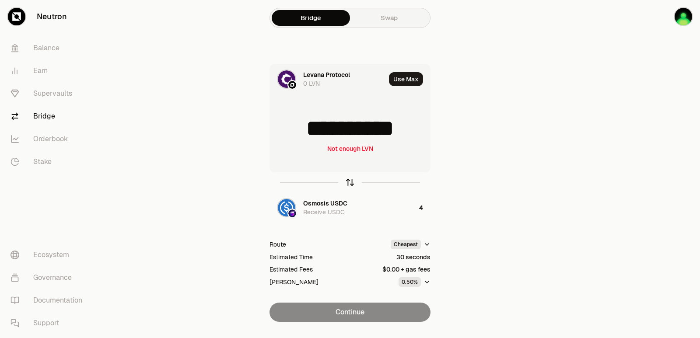
click at [353, 180] on icon "button" at bounding box center [350, 183] width 10 height 10
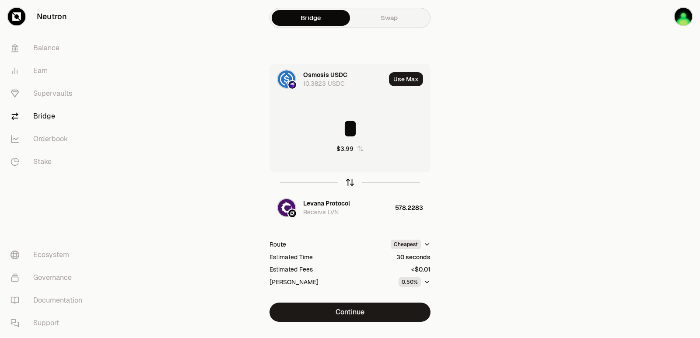
click at [352, 181] on icon "button" at bounding box center [350, 183] width 10 height 10
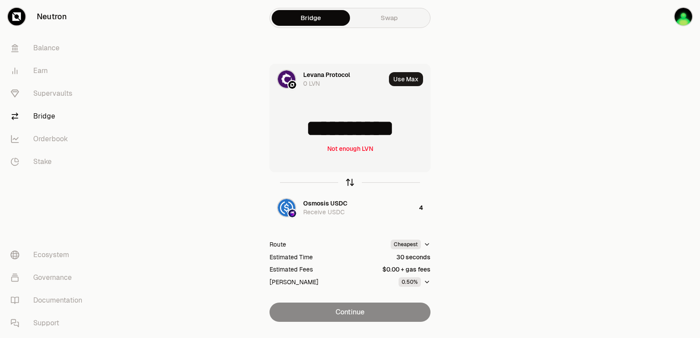
click at [352, 181] on icon "button" at bounding box center [350, 183] width 10 height 10
type input "*"
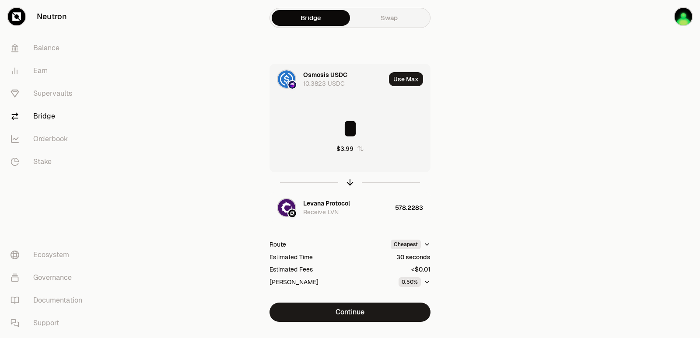
click at [321, 73] on div "Osmosis USDC" at bounding box center [325, 74] width 44 height 9
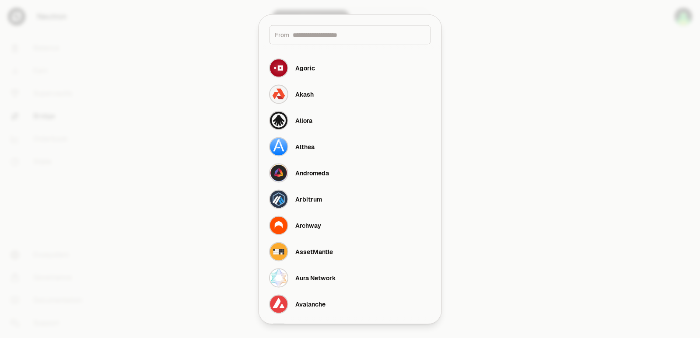
click at [320, 35] on input at bounding box center [359, 34] width 133 height 9
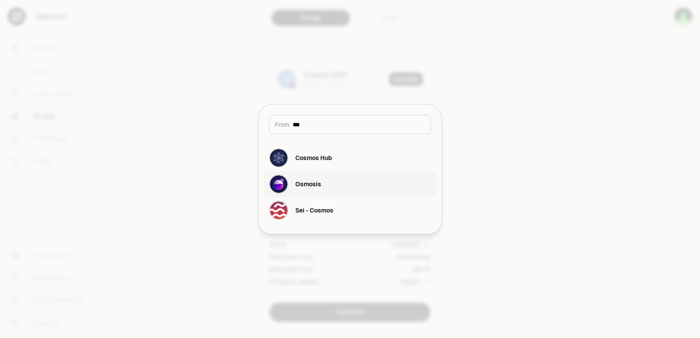
type input "***"
click at [318, 186] on div "Osmosis" at bounding box center [308, 184] width 26 height 9
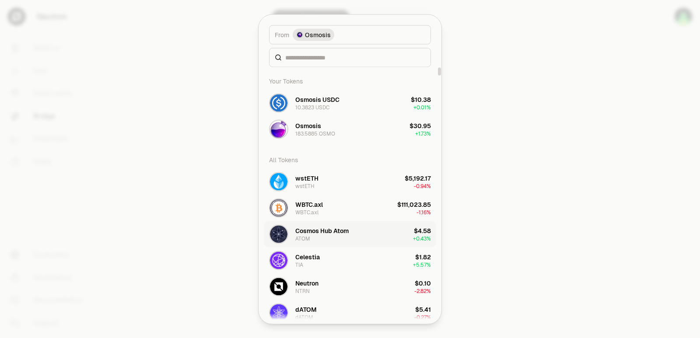
drag, startPoint x: 317, startPoint y: 209, endPoint x: 309, endPoint y: 232, distance: 24.2
click at [307, 133] on div "183.5885 OSMO" at bounding box center [315, 133] width 40 height 7
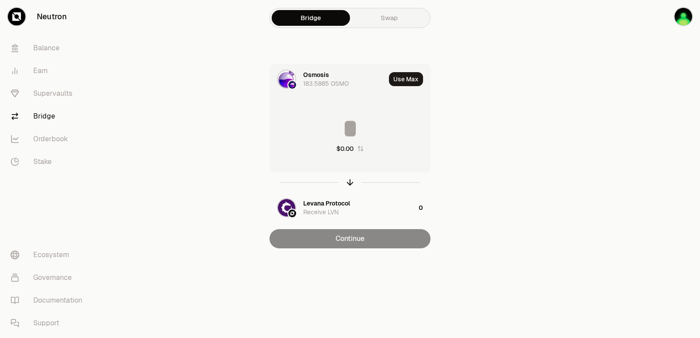
click at [327, 128] on input at bounding box center [350, 128] width 160 height 26
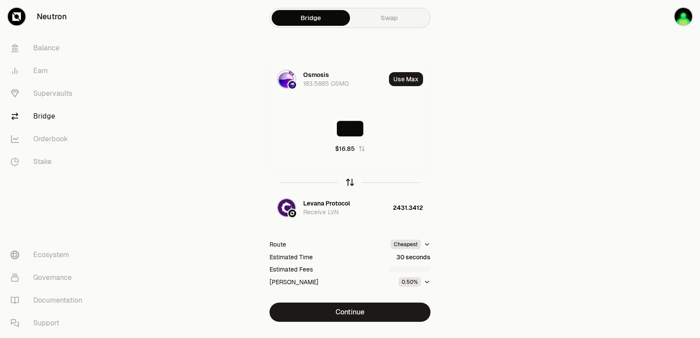
type input "***"
click at [347, 180] on icon "button" at bounding box center [350, 183] width 10 height 10
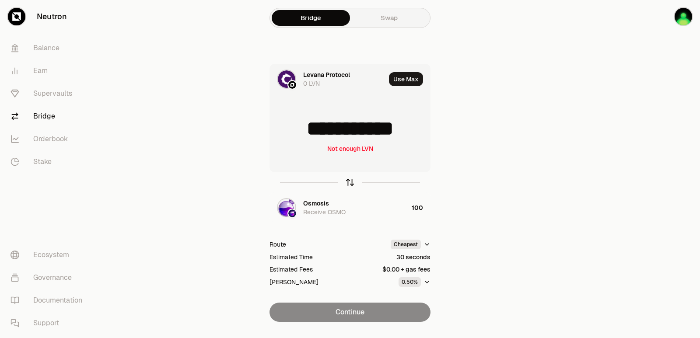
click at [348, 183] on icon "button" at bounding box center [350, 183] width 10 height 10
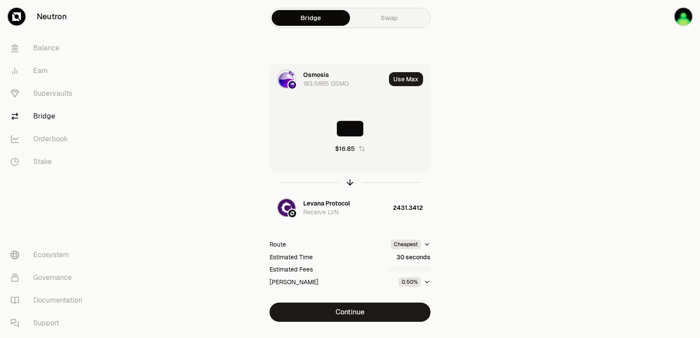
click at [356, 133] on input "***" at bounding box center [350, 128] width 160 height 26
type input "**"
click at [347, 181] on icon "button" at bounding box center [350, 183] width 10 height 10
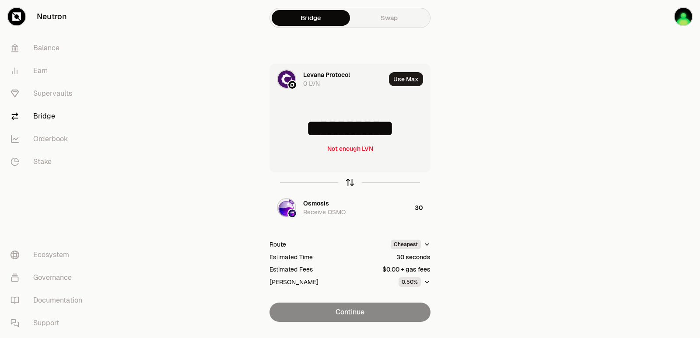
click at [347, 181] on icon "button" at bounding box center [350, 183] width 10 height 10
type input "**"
